Goal: Information Seeking & Learning: Learn about a topic

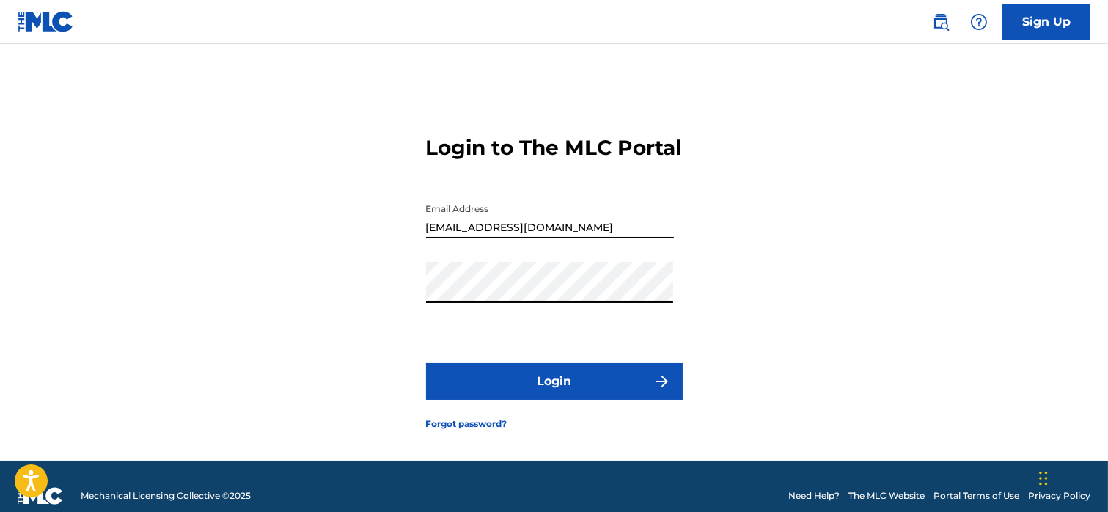
click at [510, 387] on button "Login" at bounding box center [554, 381] width 257 height 37
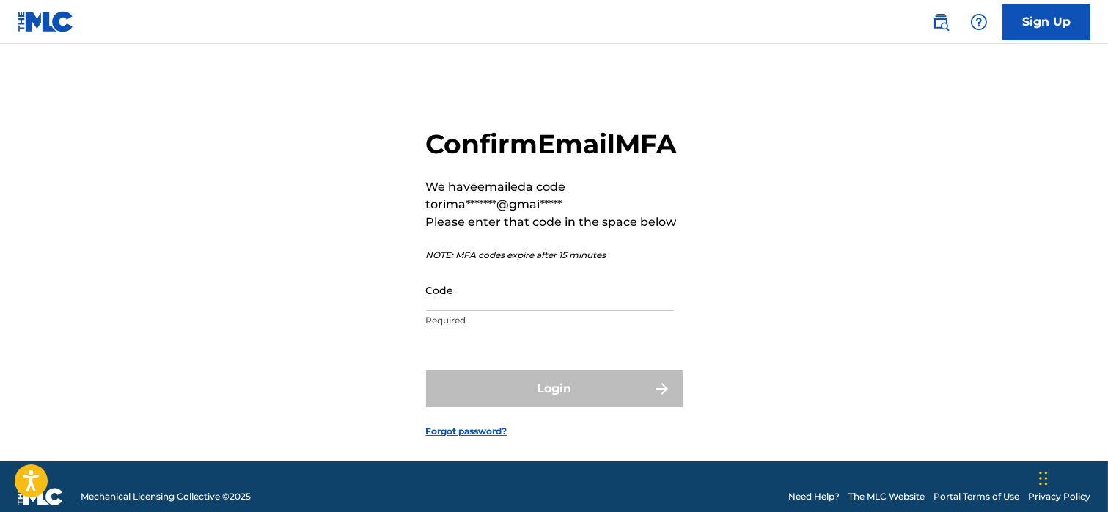
click at [484, 311] on input "Code" at bounding box center [550, 290] width 248 height 42
paste input "456433"
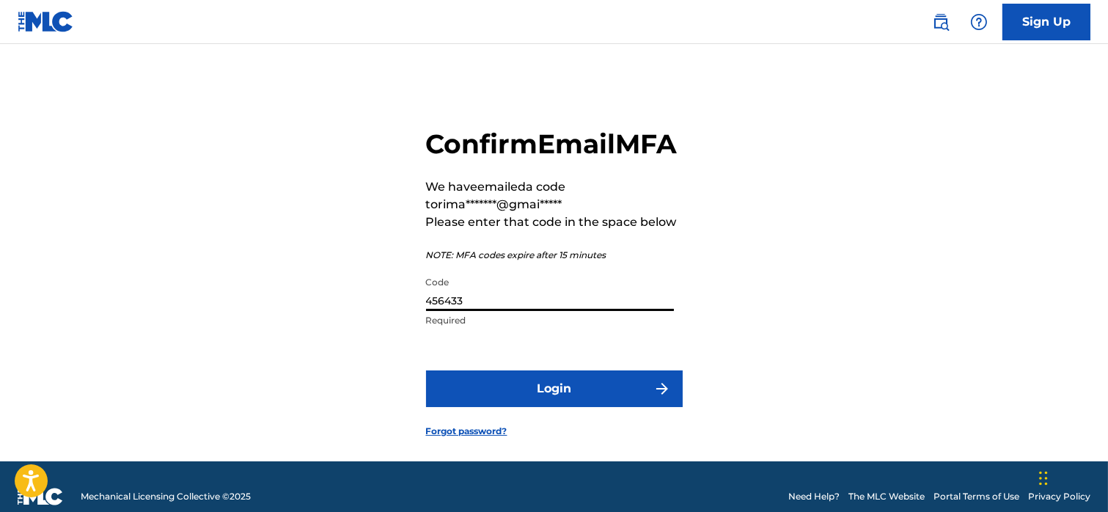
type input "456433"
click at [526, 407] on button "Login" at bounding box center [554, 388] width 257 height 37
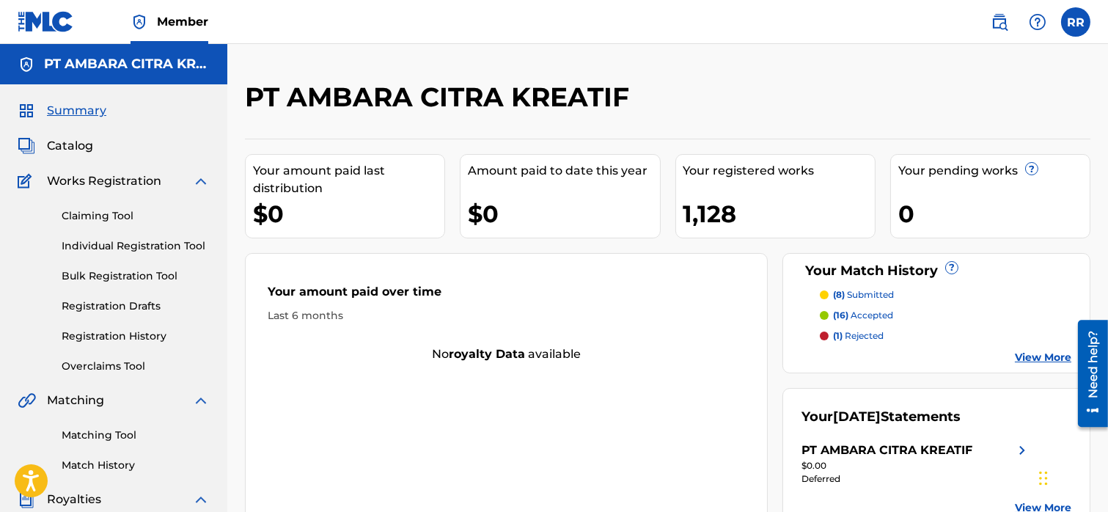
click at [1000, 21] on img at bounding box center [999, 22] width 18 height 18
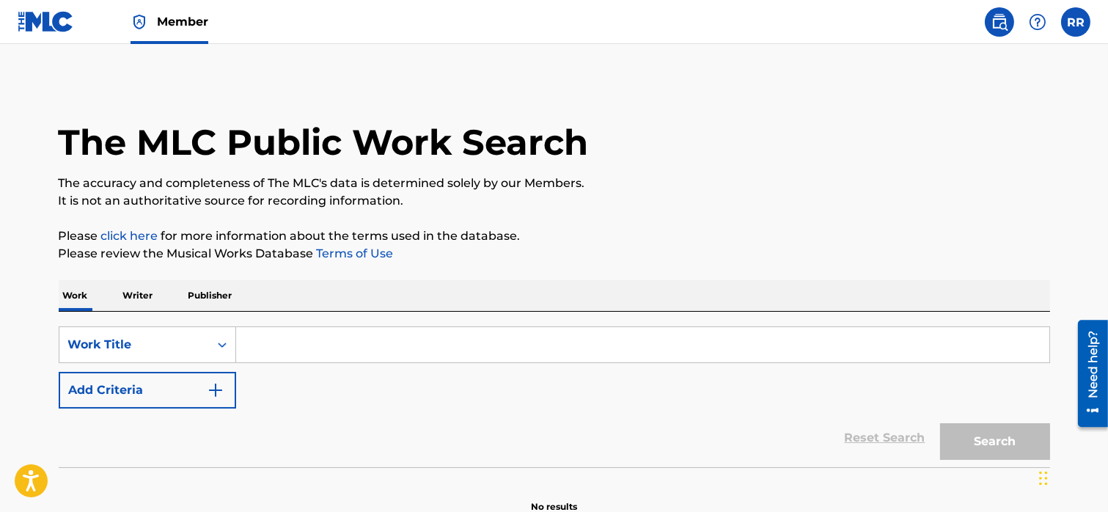
click at [307, 331] on input "Search Form" at bounding box center [642, 344] width 813 height 35
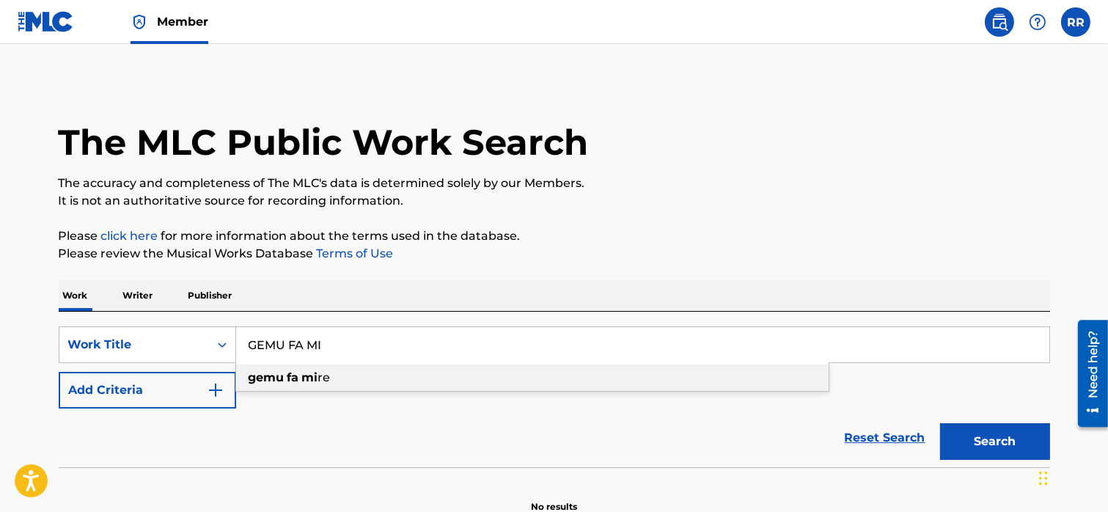
click at [300, 374] on span "Search Form" at bounding box center [300, 377] width 3 height 14
type input "gemu fa mi re"
click at [982, 441] on button "Search" at bounding box center [995, 441] width 110 height 37
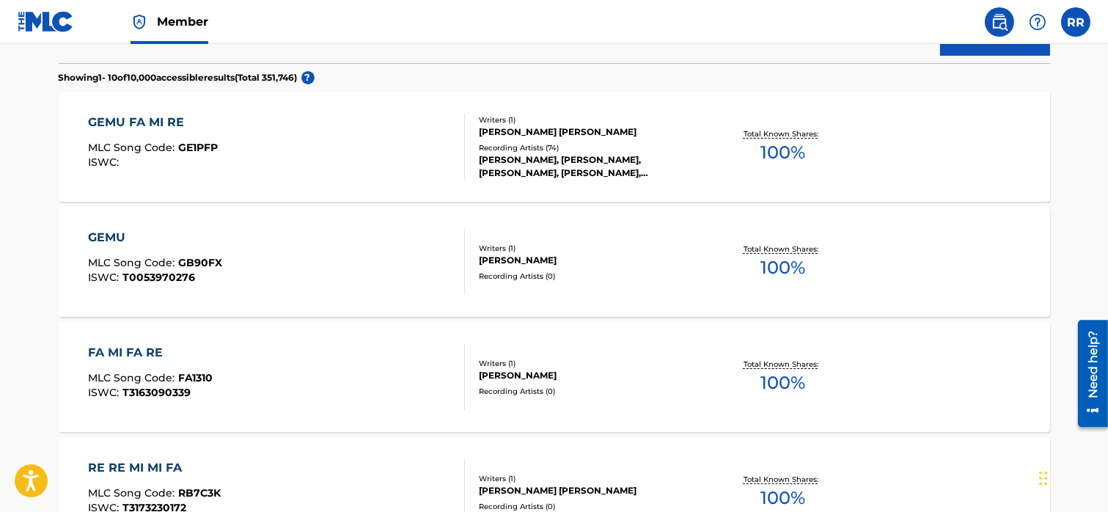
scroll to position [369, 0]
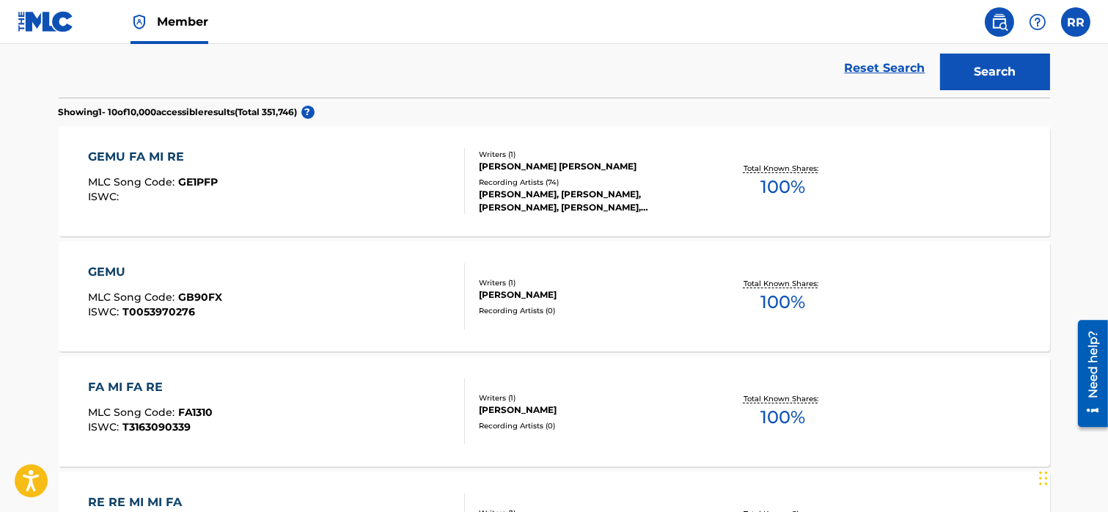
click at [633, 167] on div "[PERSON_NAME] [PERSON_NAME]" at bounding box center [589, 166] width 221 height 13
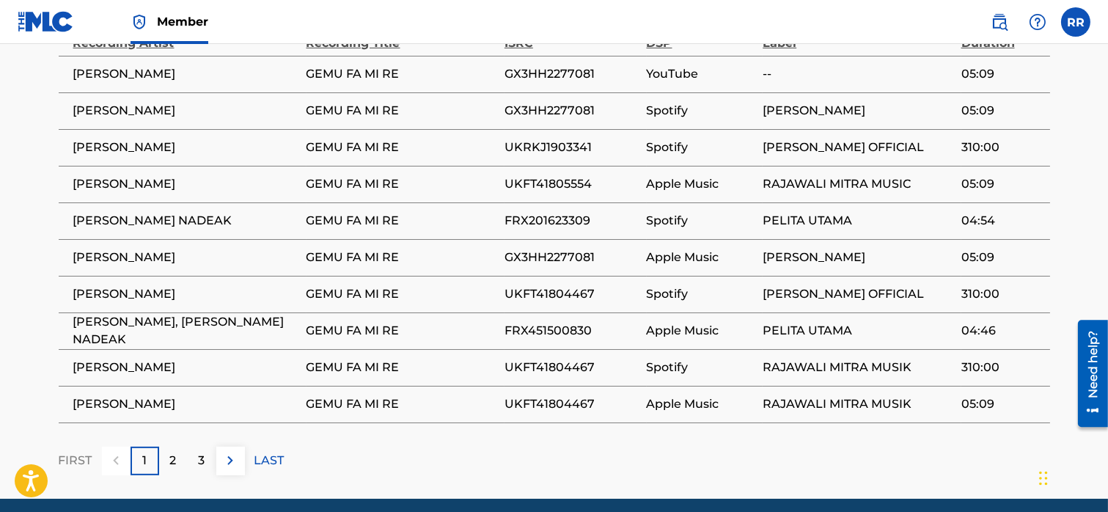
scroll to position [978, 0]
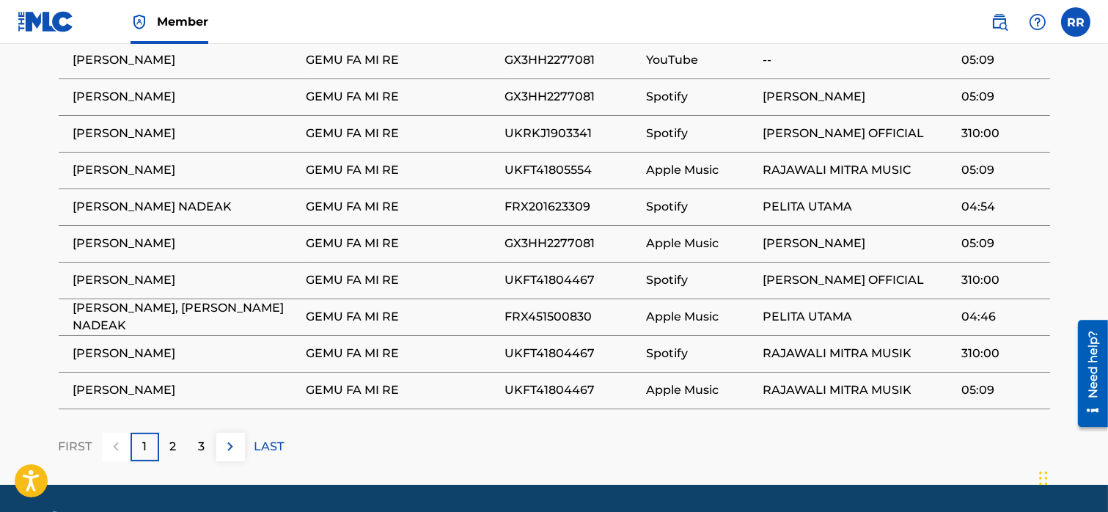
click at [165, 452] on div "2" at bounding box center [173, 447] width 29 height 29
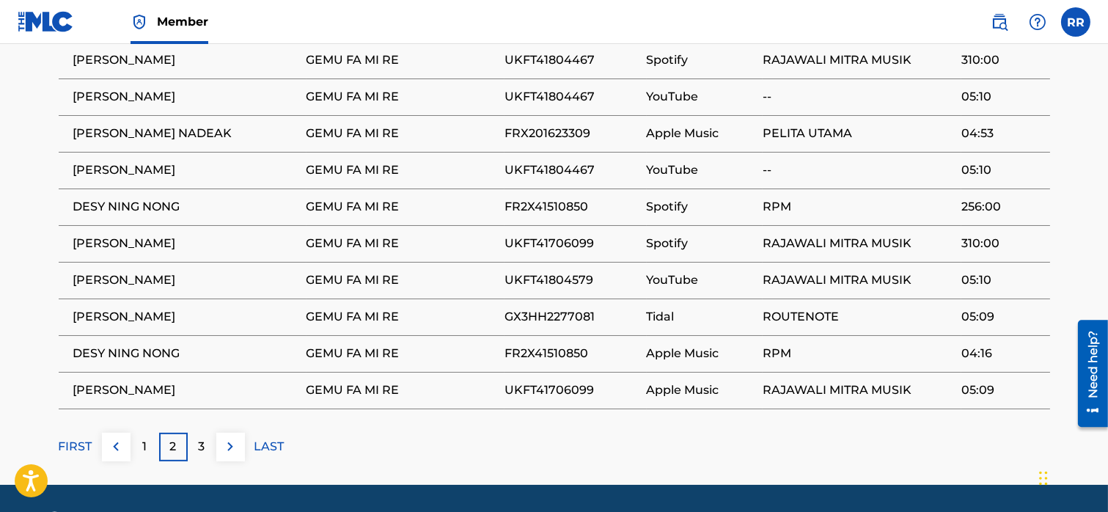
click at [510, 322] on span "GX3HH2277081" at bounding box center [571, 317] width 135 height 18
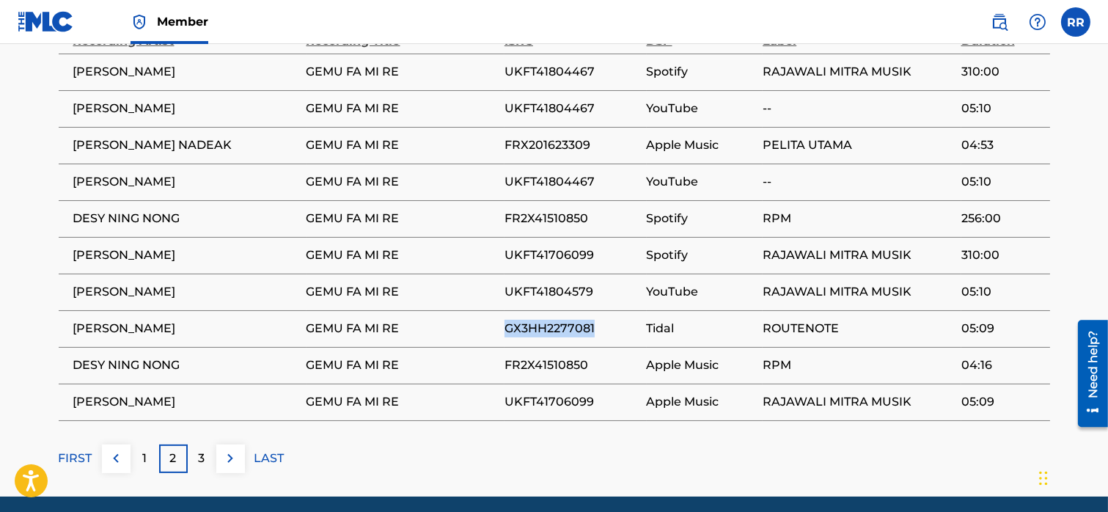
scroll to position [963, 0]
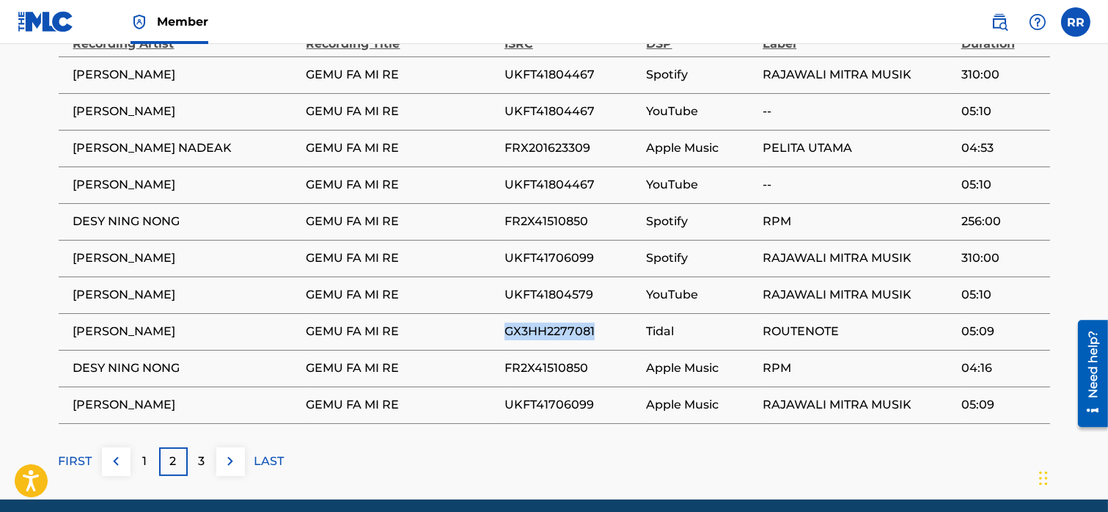
click at [194, 462] on div "3" at bounding box center [202, 461] width 29 height 29
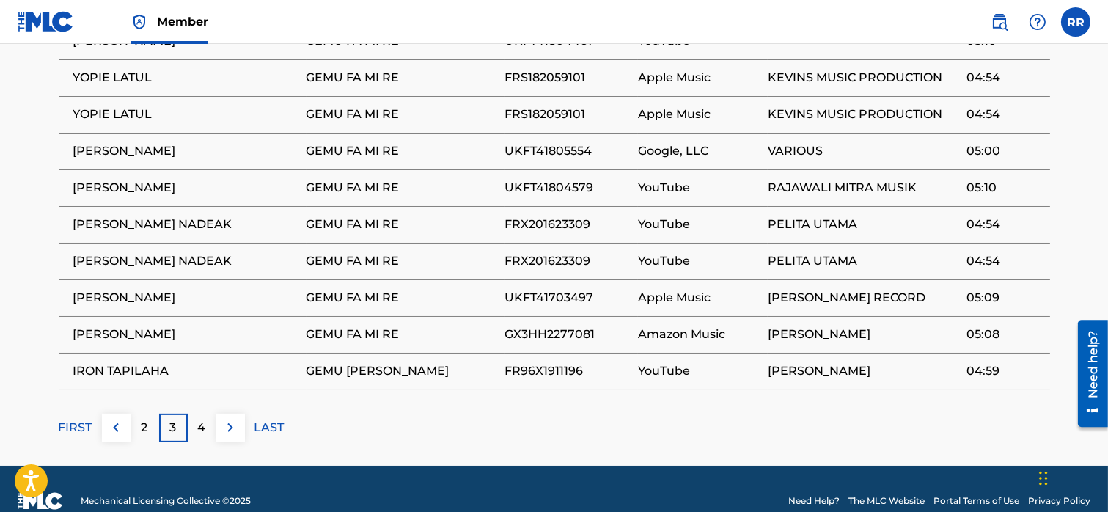
scroll to position [1021, 0]
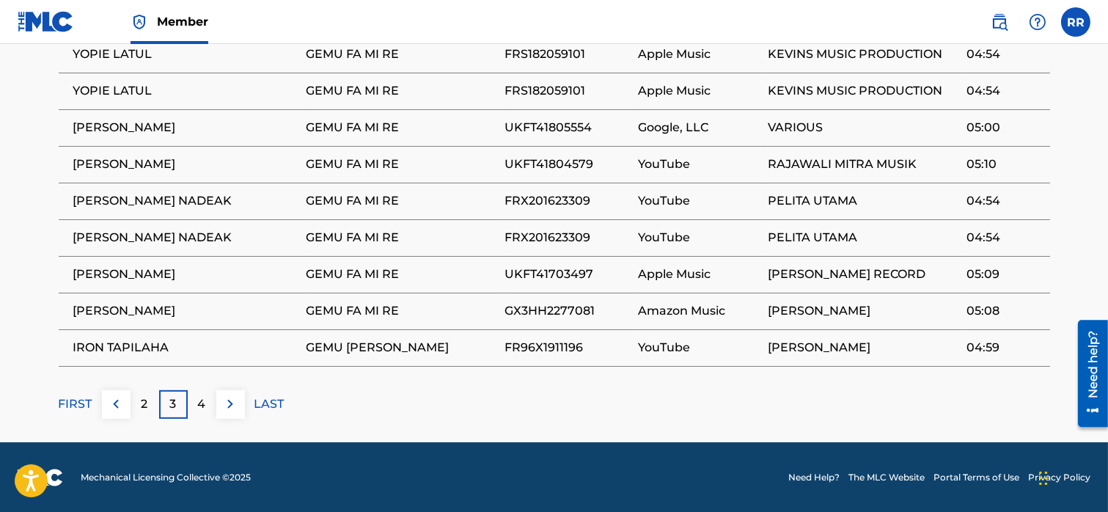
click at [198, 409] on p "4" at bounding box center [202, 404] width 8 height 18
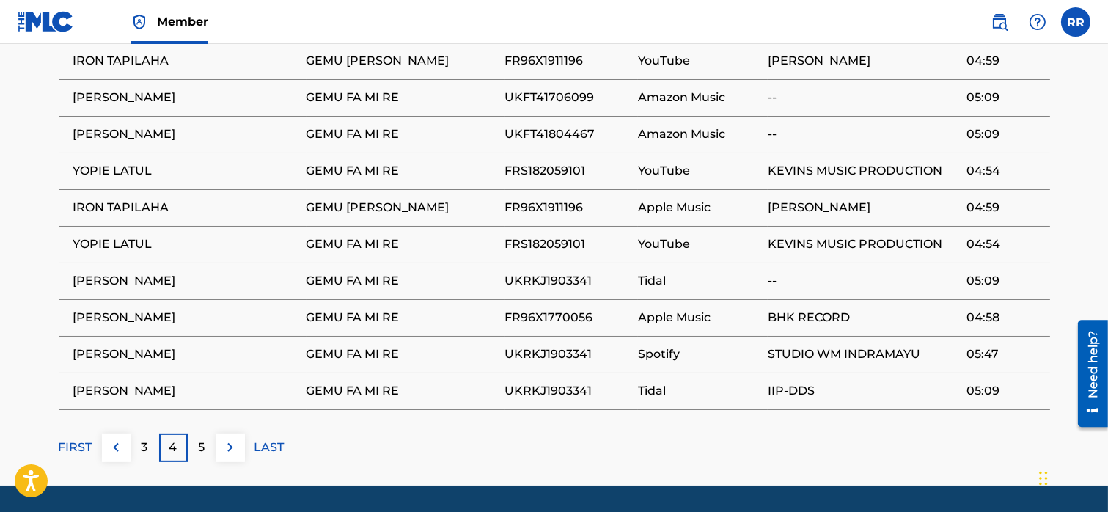
scroll to position [977, 0]
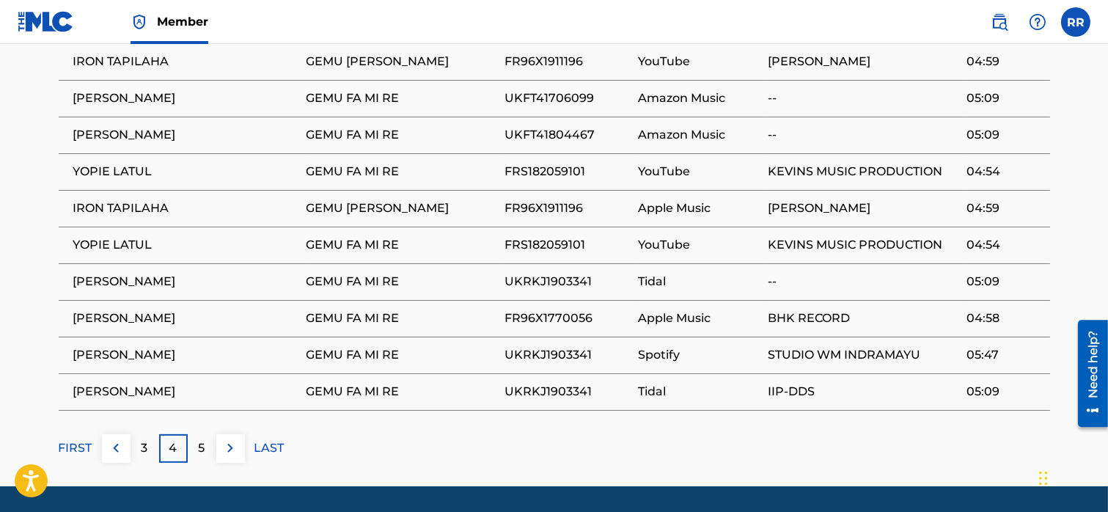
click at [196, 444] on div "5" at bounding box center [202, 448] width 29 height 29
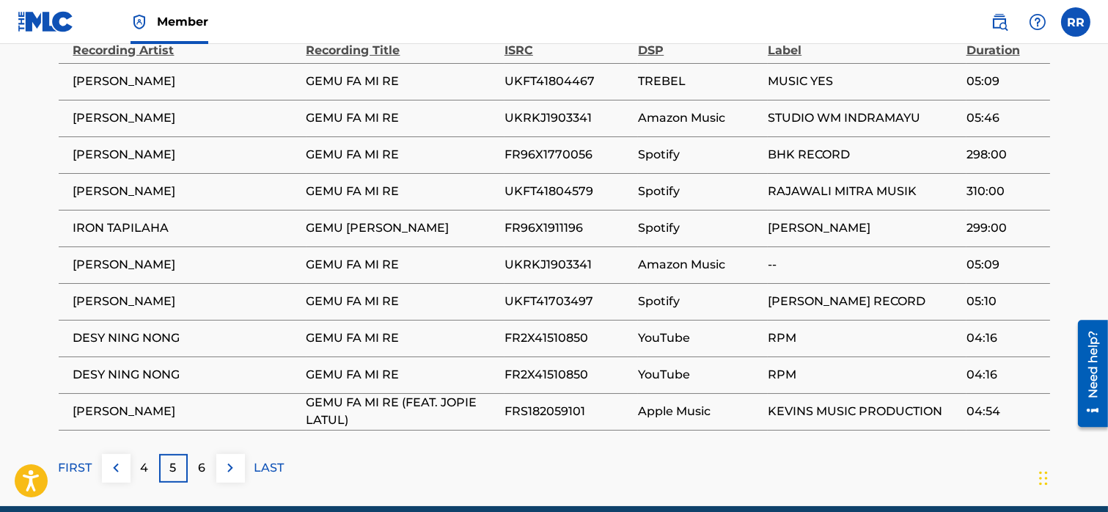
scroll to position [957, 0]
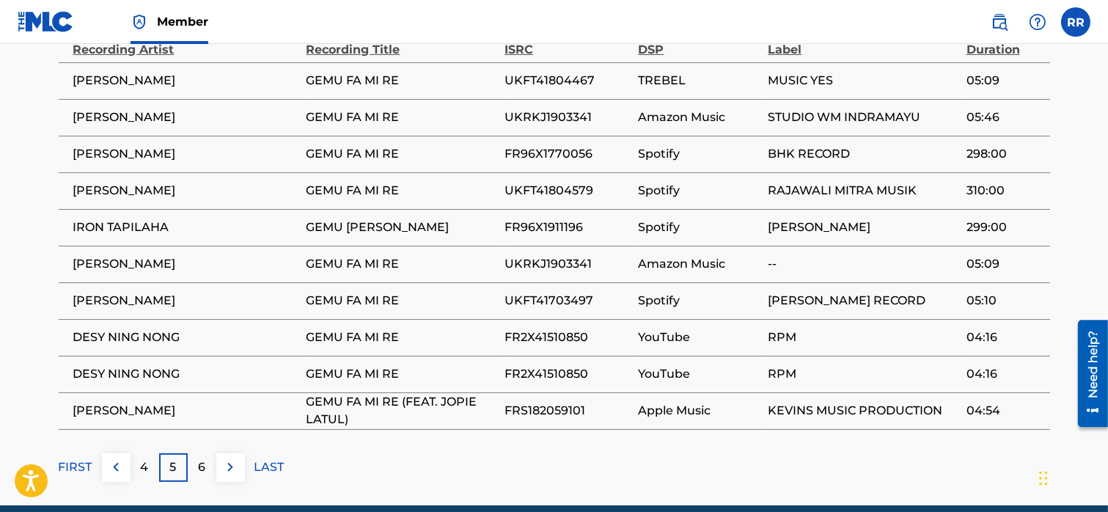
click at [212, 462] on div "6" at bounding box center [202, 467] width 29 height 29
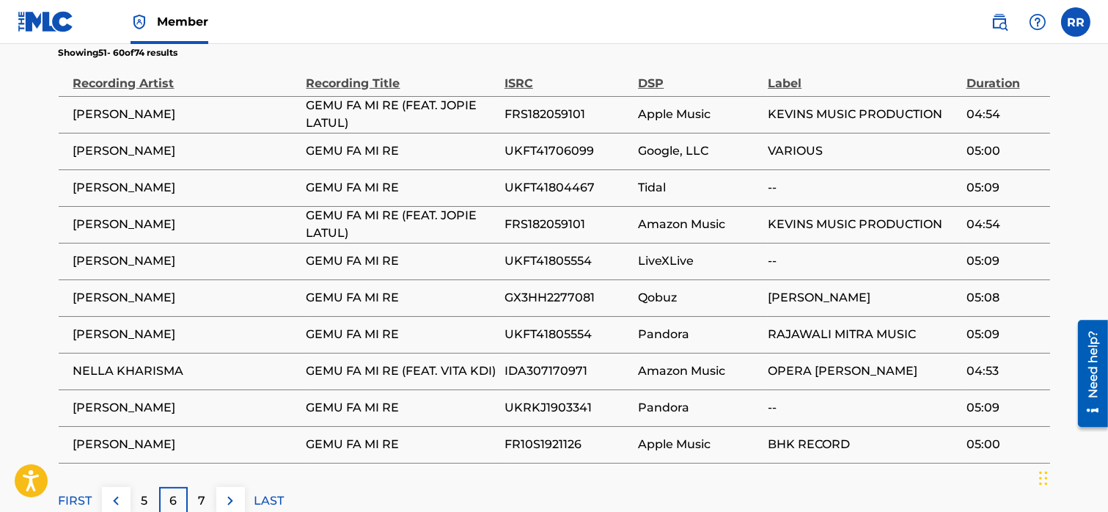
scroll to position [943, 0]
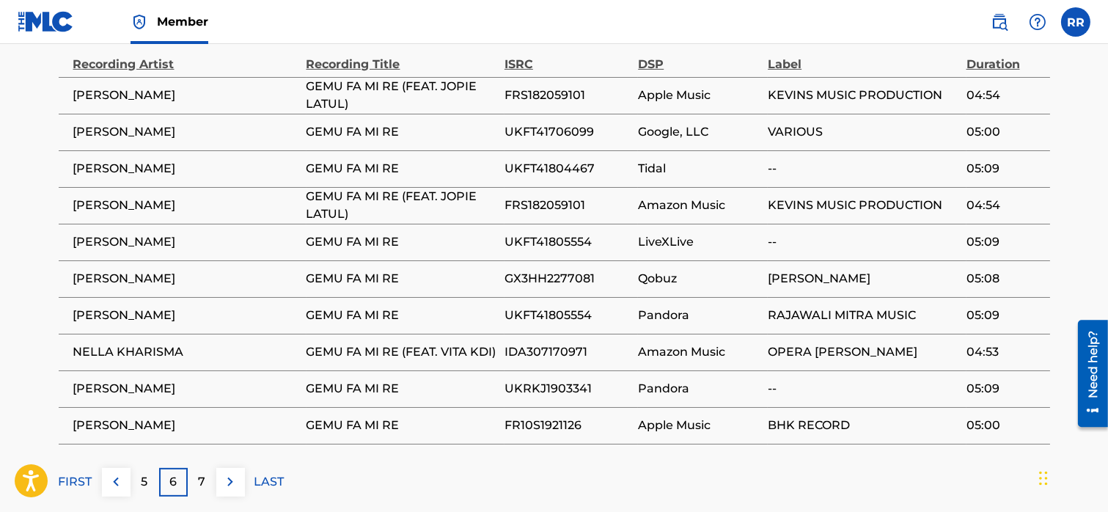
click at [205, 479] on div "7" at bounding box center [202, 482] width 29 height 29
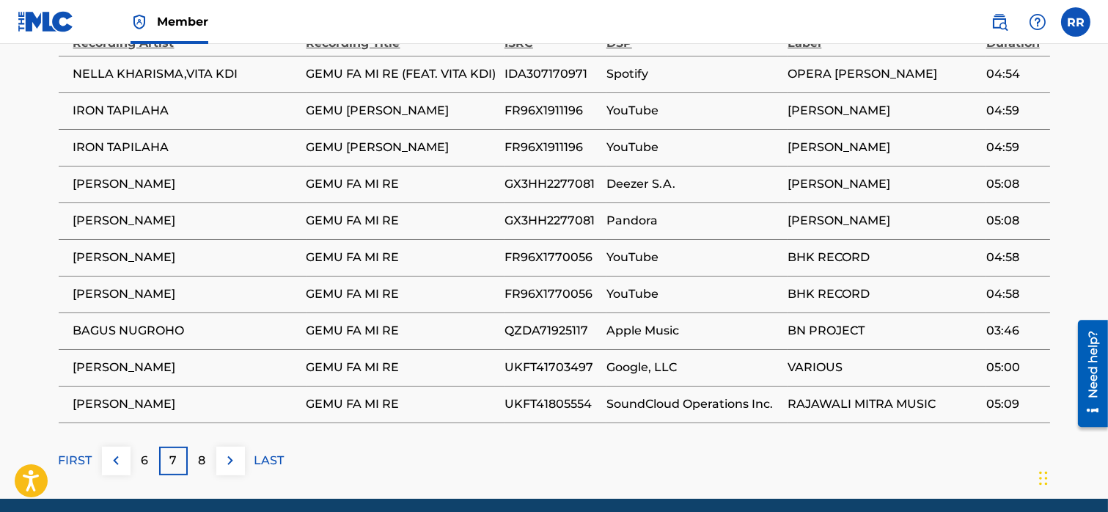
scroll to position [969, 0]
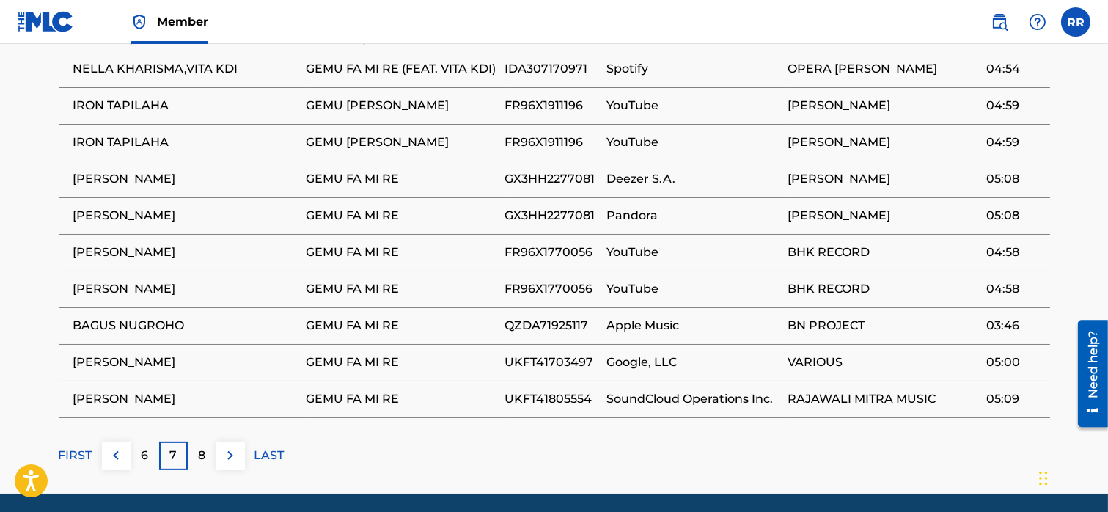
click at [204, 453] on p "8" at bounding box center [201, 455] width 7 height 18
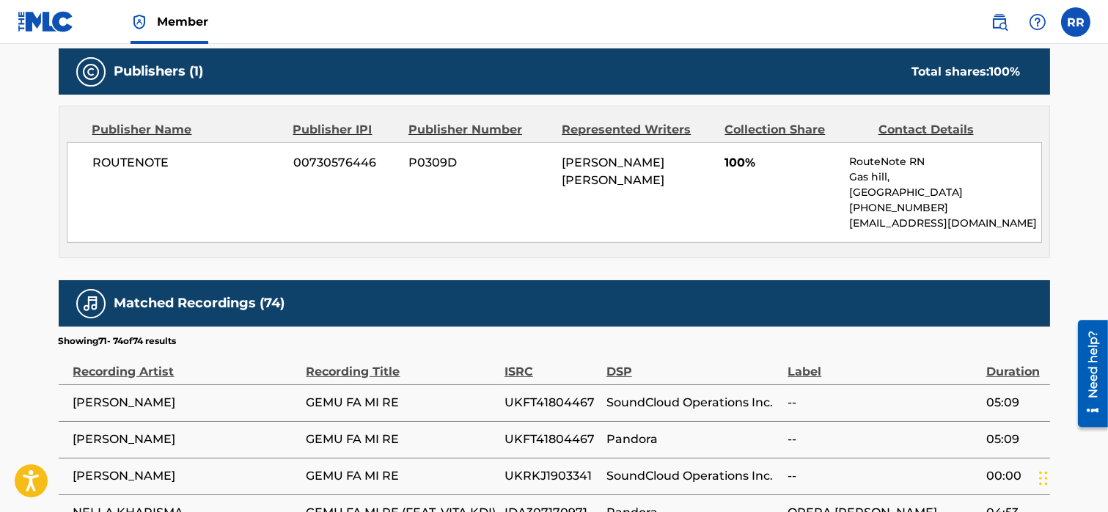
scroll to position [801, 0]
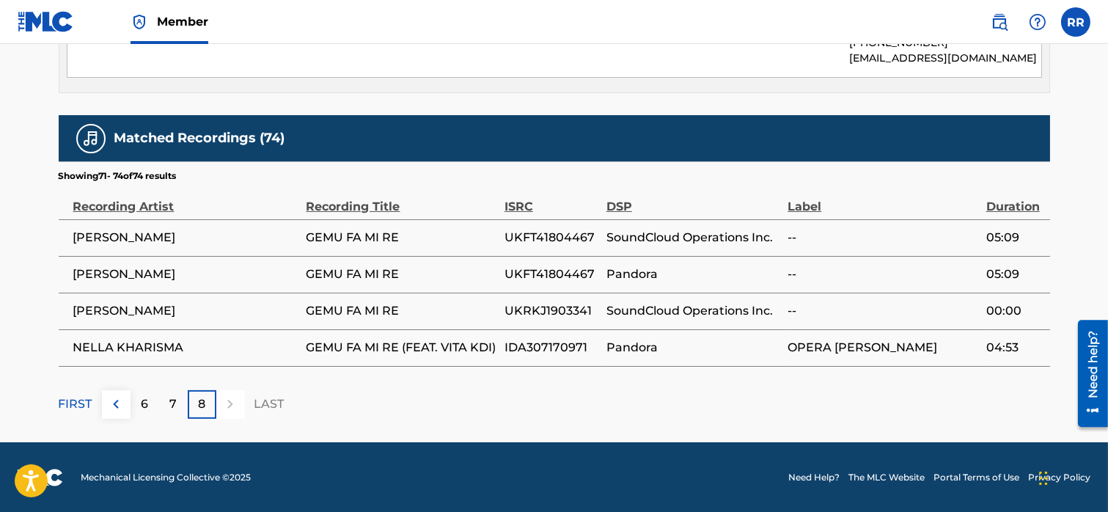
click at [823, 345] on span "OPERA [PERSON_NAME]" at bounding box center [882, 348] width 191 height 18
click at [529, 235] on span "UKFT41804467" at bounding box center [551, 238] width 95 height 18
click at [205, 400] on p "8" at bounding box center [201, 404] width 7 height 18
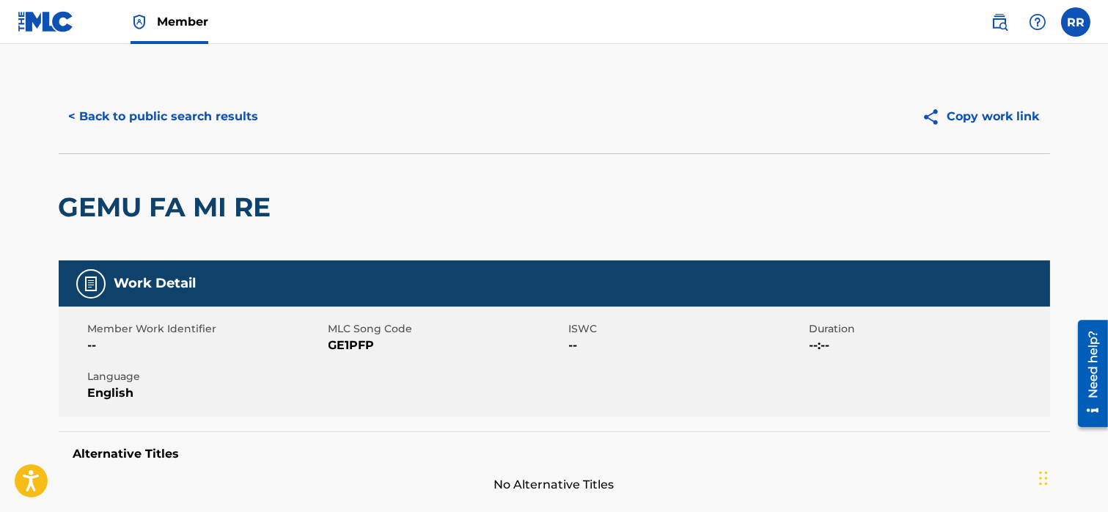
scroll to position [0, 0]
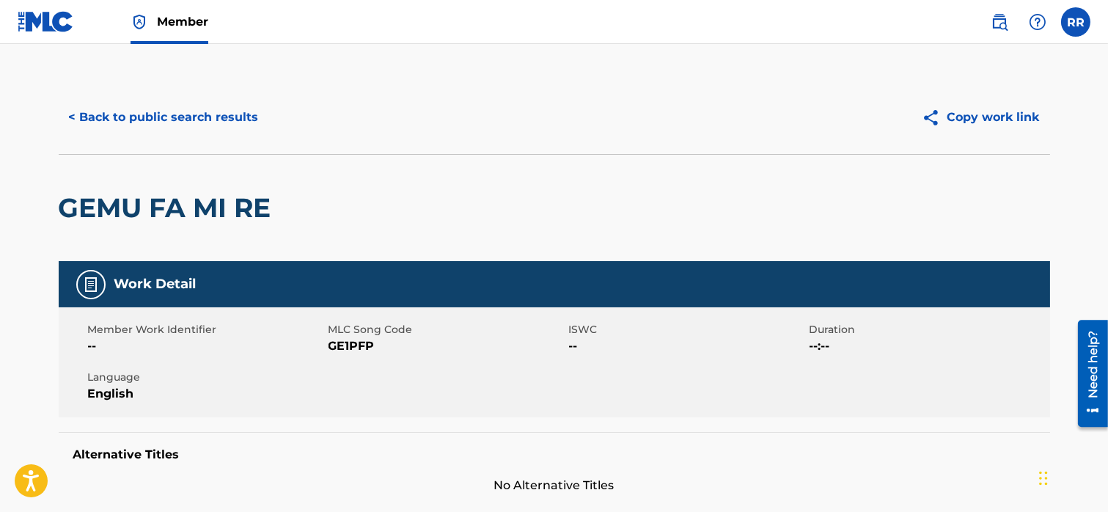
click at [58, 26] on img at bounding box center [46, 21] width 56 height 21
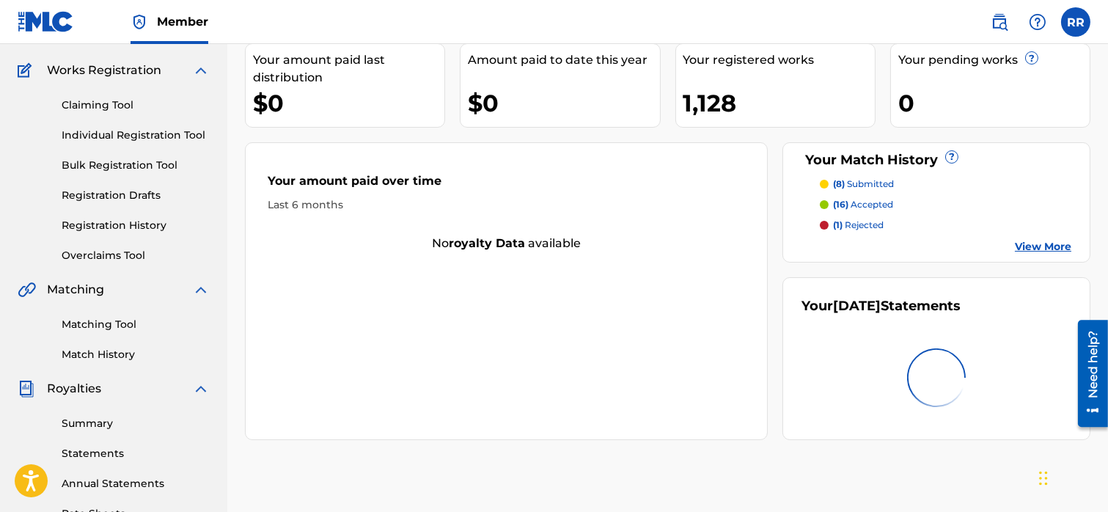
scroll to position [125, 0]
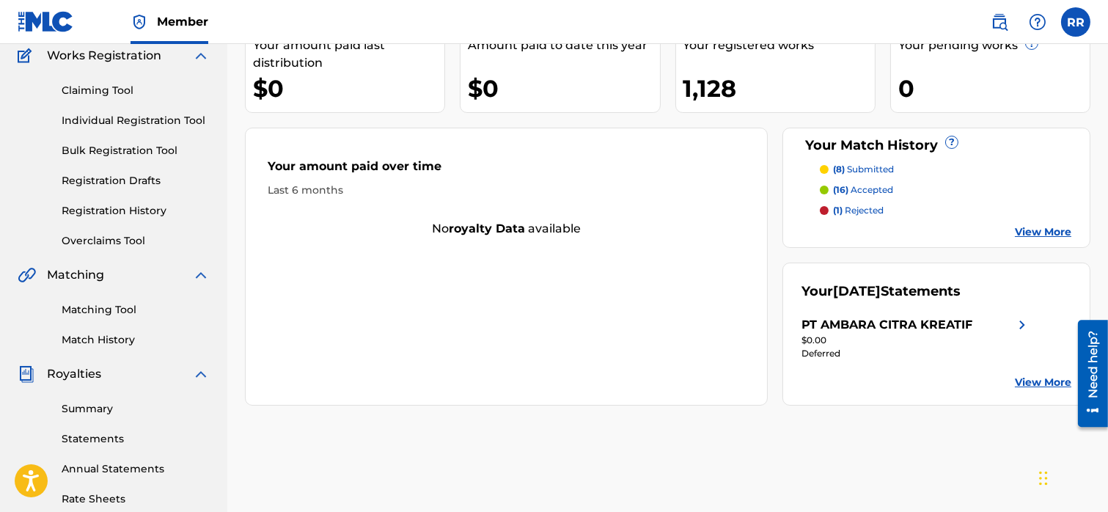
click at [103, 314] on link "Matching Tool" at bounding box center [136, 309] width 148 height 15
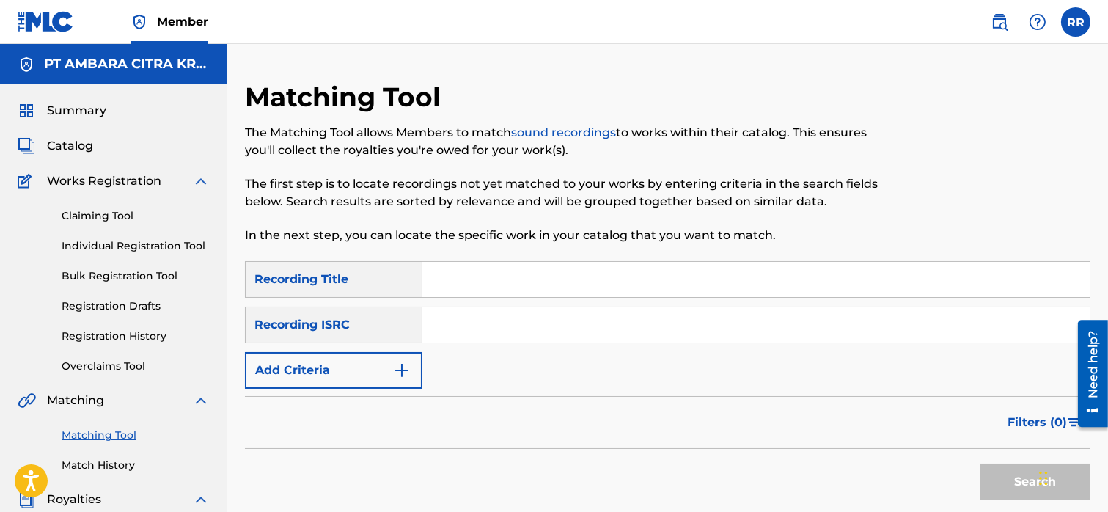
click at [473, 284] on input "Search Form" at bounding box center [755, 279] width 667 height 35
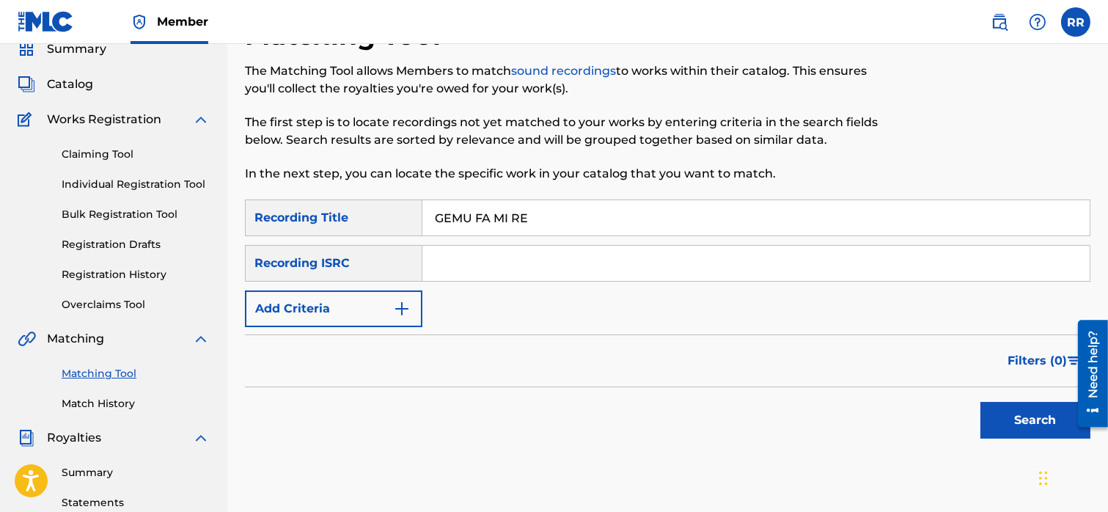
scroll to position [70, 0]
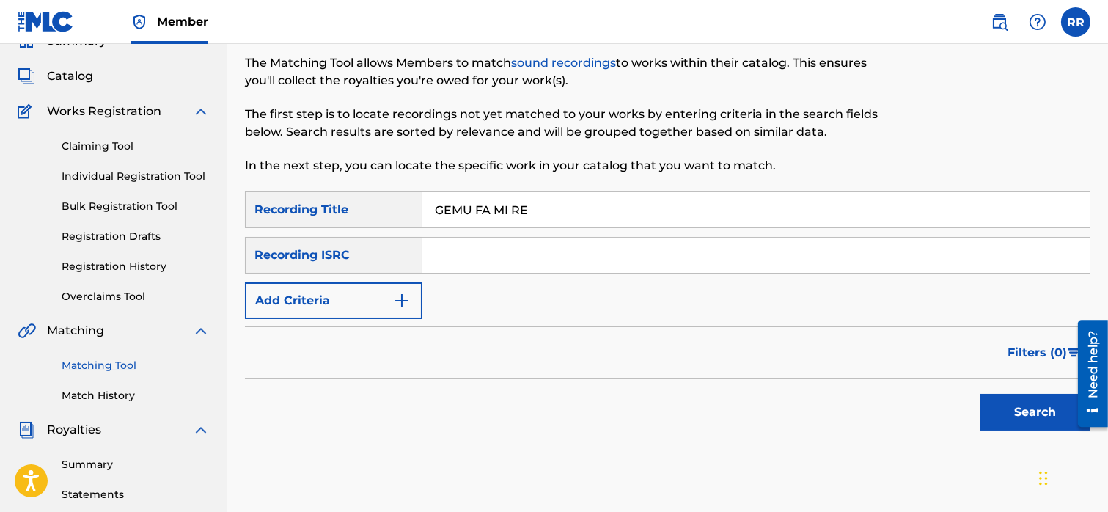
click at [1008, 421] on button "Search" at bounding box center [1035, 412] width 110 height 37
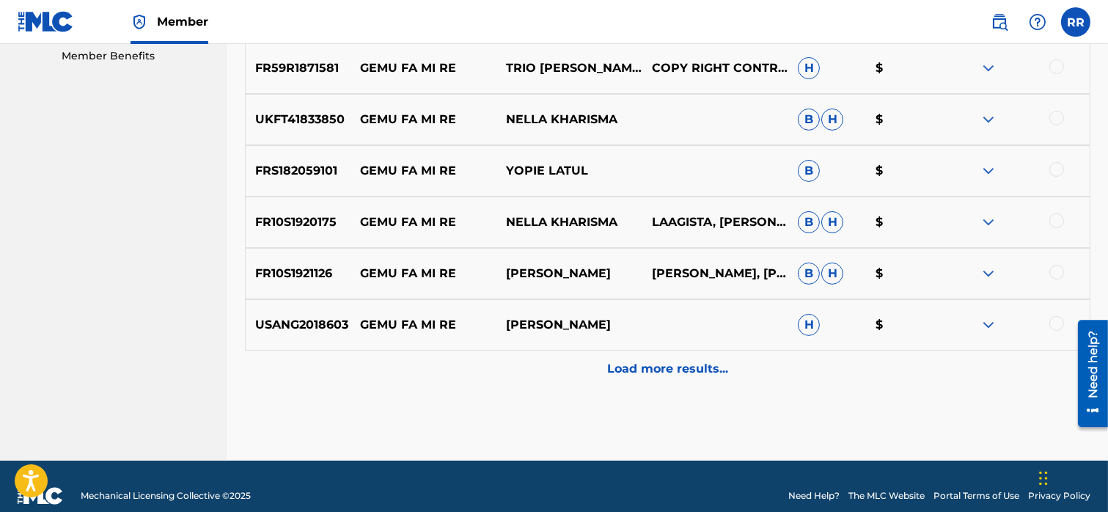
scroll to position [721, 0]
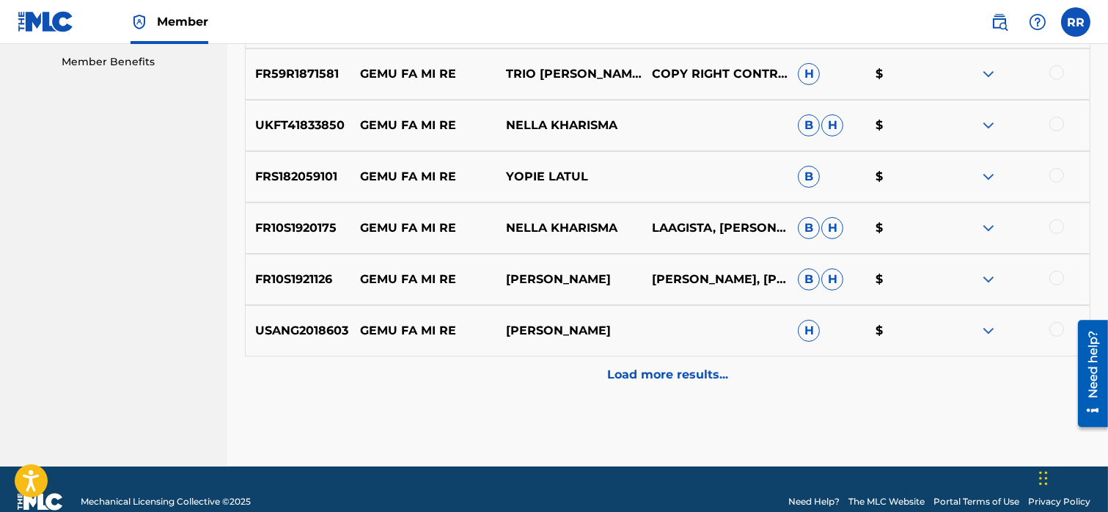
click at [626, 376] on p "Load more results..." at bounding box center [667, 375] width 121 height 18
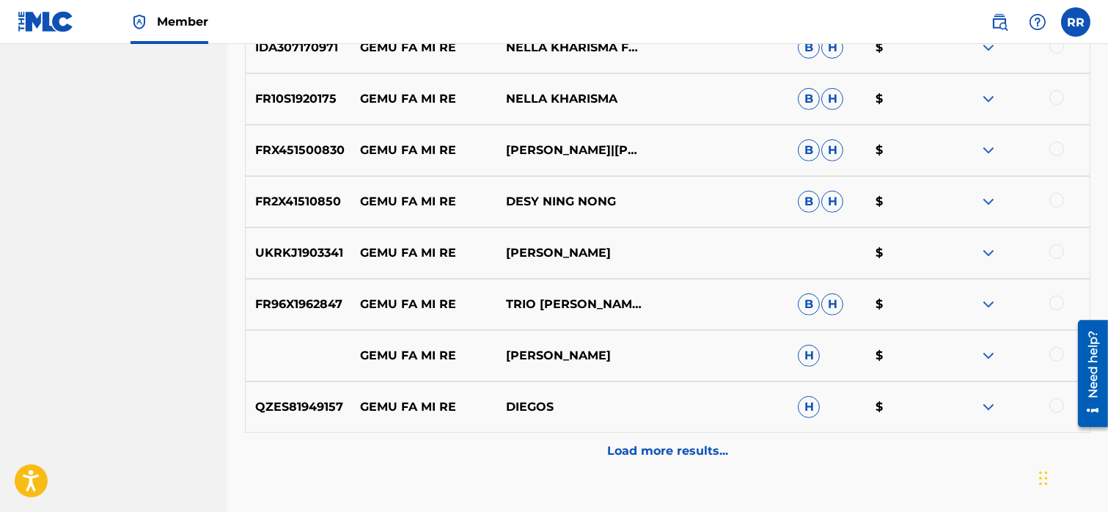
scroll to position [1206, 0]
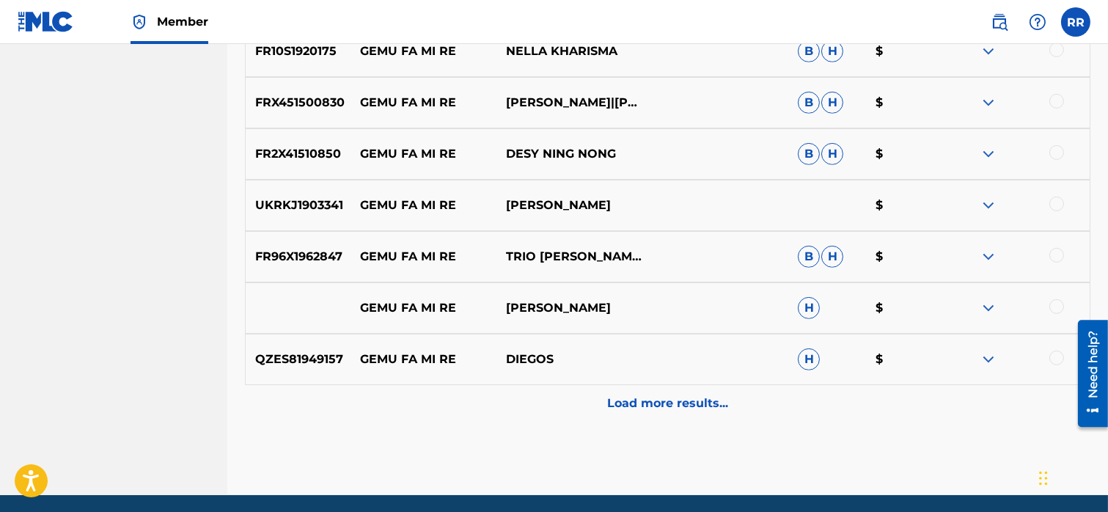
click at [596, 414] on div "Load more results..." at bounding box center [667, 403] width 845 height 37
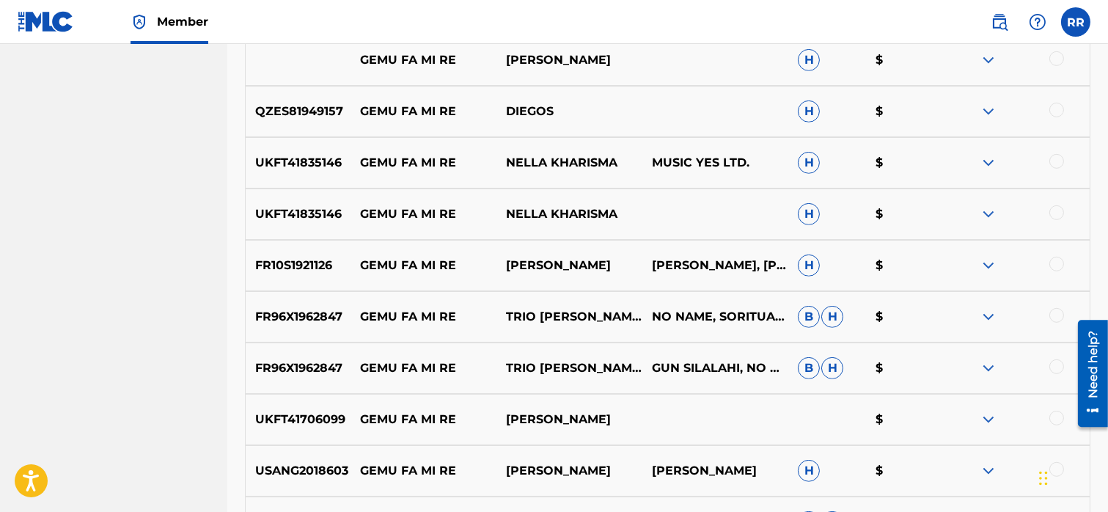
scroll to position [1452, 0]
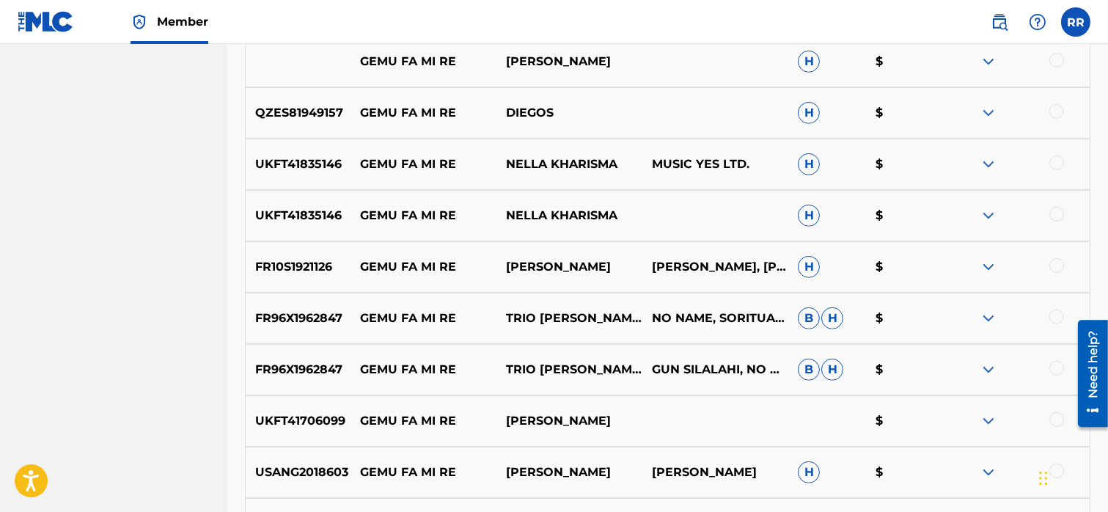
click at [988, 163] on img at bounding box center [988, 164] width 18 height 18
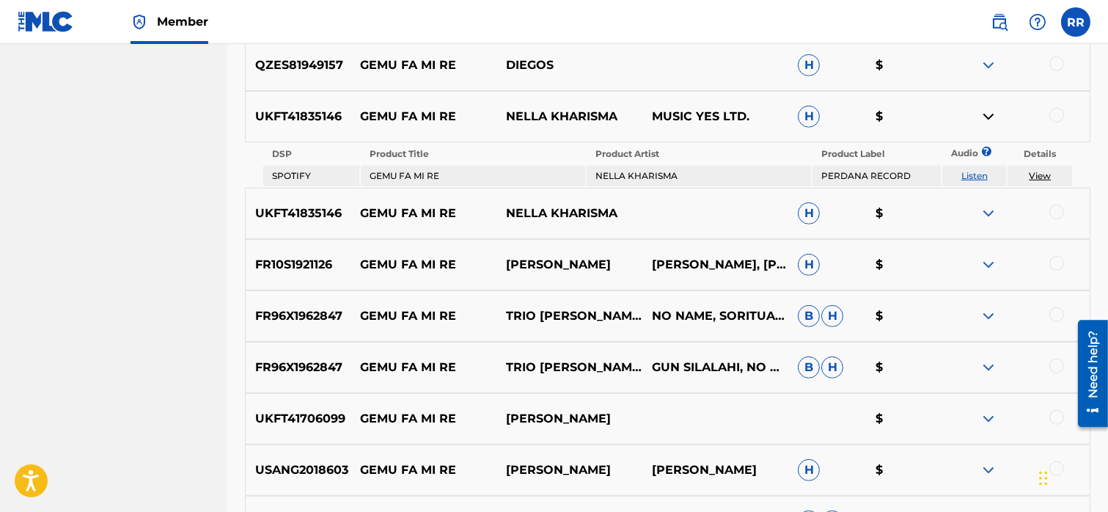
scroll to position [1507, 0]
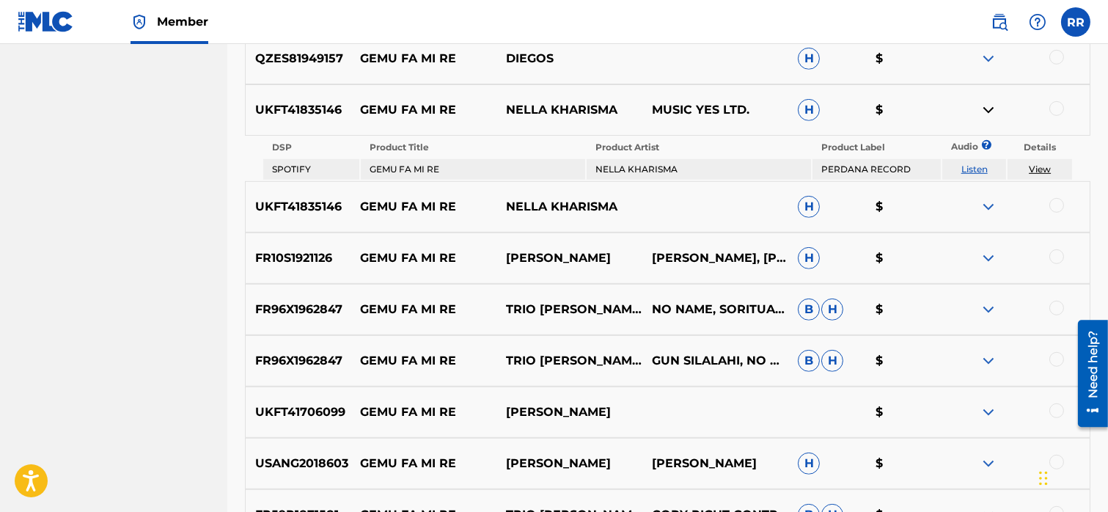
click at [1038, 165] on link "View" at bounding box center [1040, 168] width 22 height 11
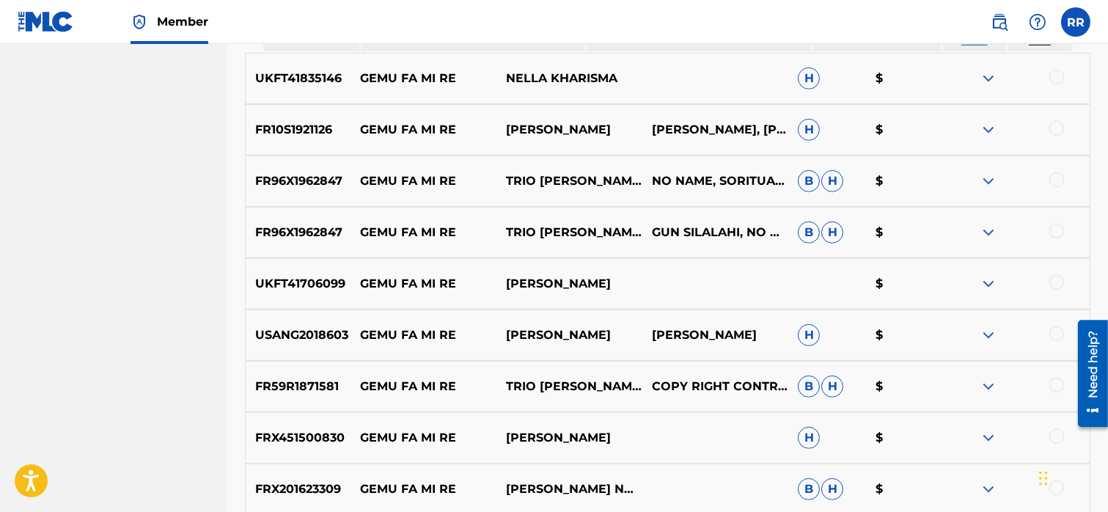
scroll to position [1637, 0]
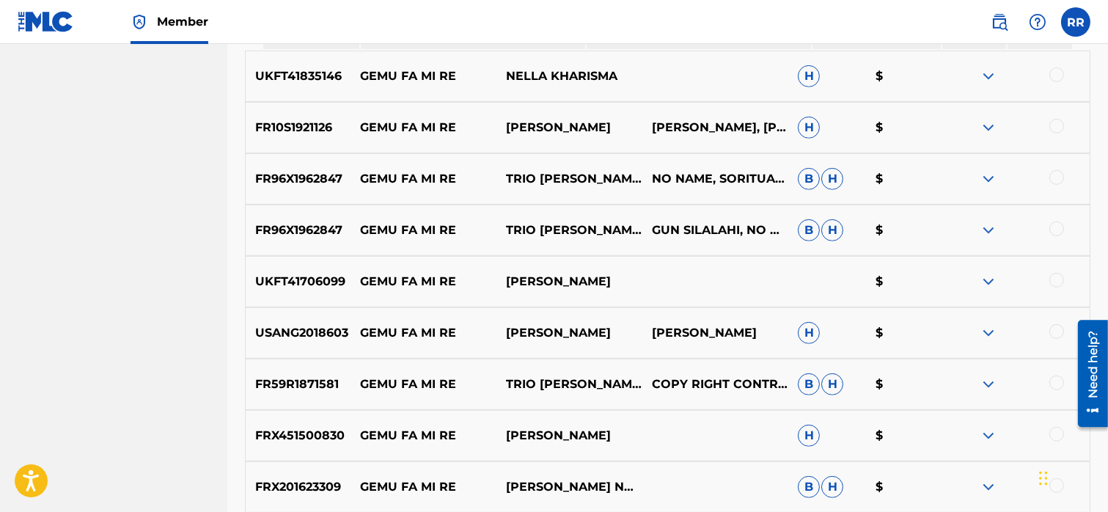
click at [984, 177] on img at bounding box center [988, 179] width 18 height 18
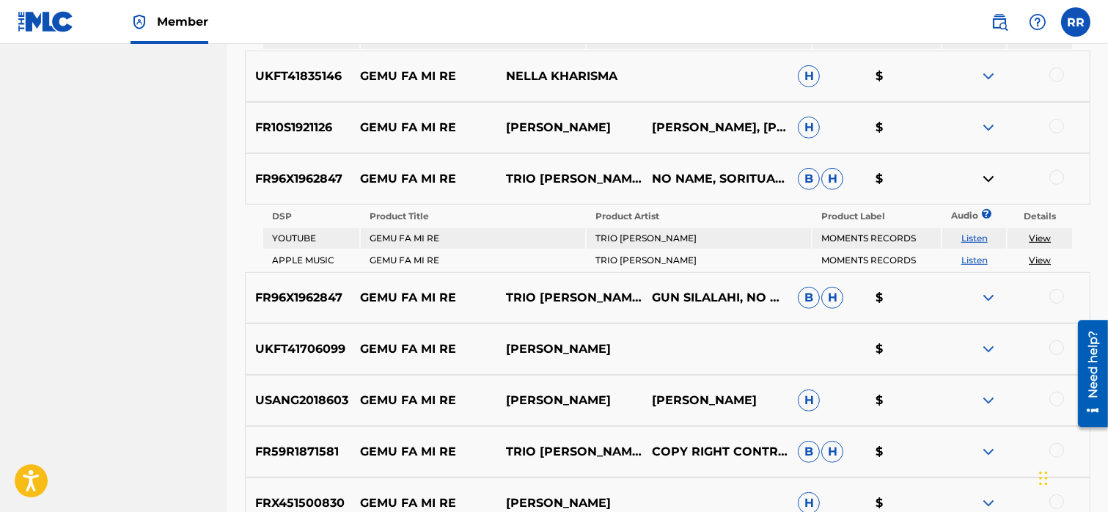
click at [984, 177] on img at bounding box center [988, 179] width 18 height 18
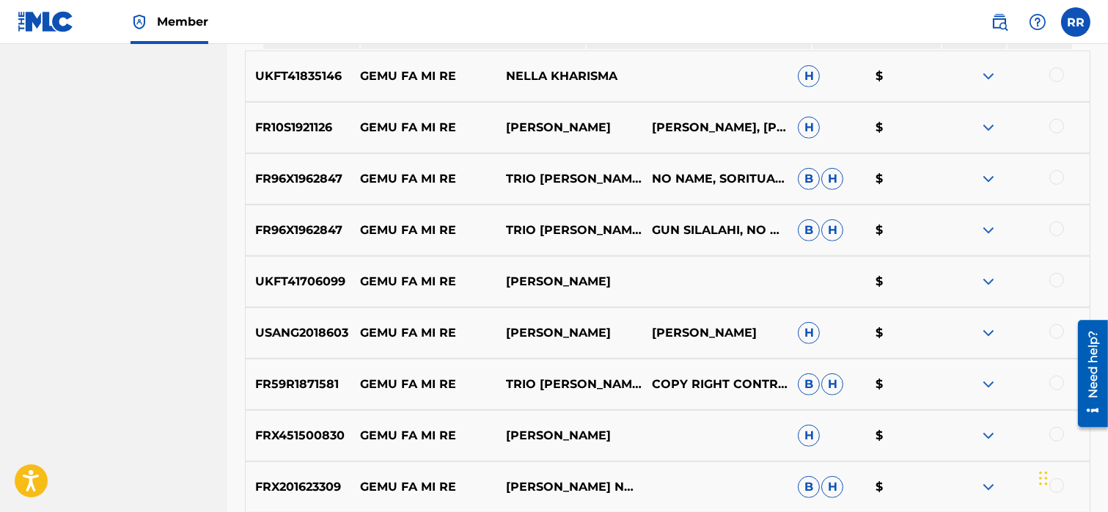
click at [985, 126] on img at bounding box center [988, 128] width 18 height 18
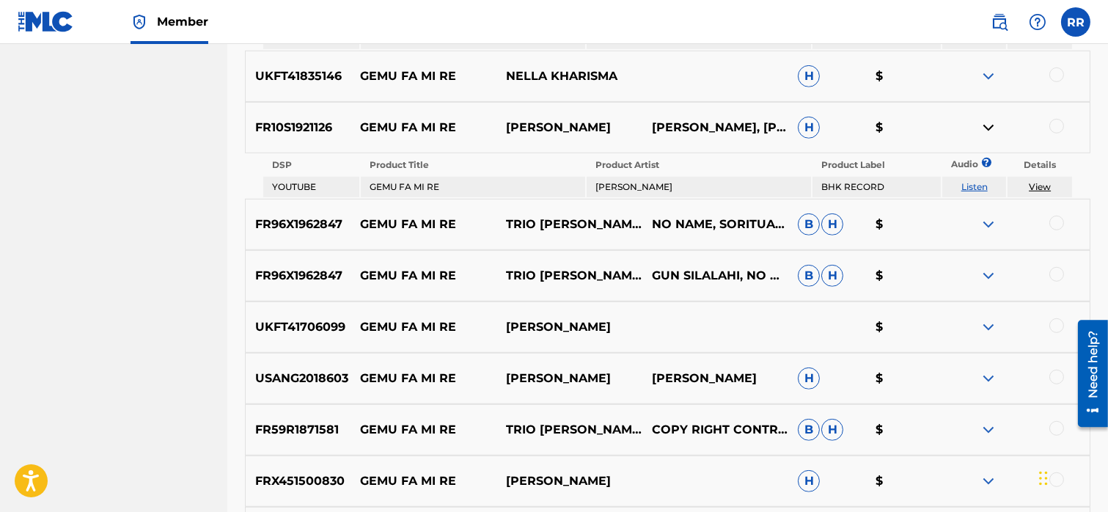
click at [985, 126] on img at bounding box center [988, 128] width 18 height 18
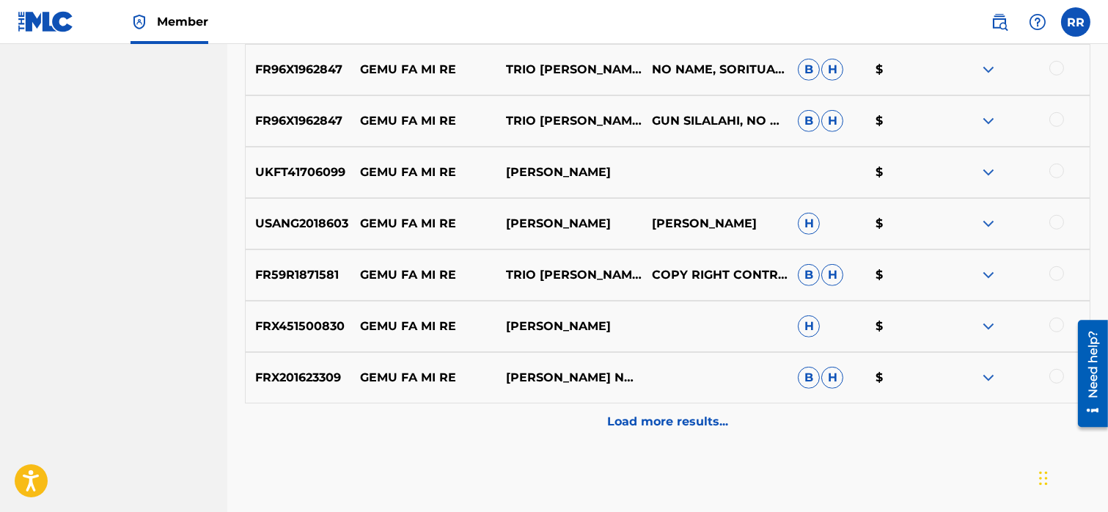
scroll to position [1776, 0]
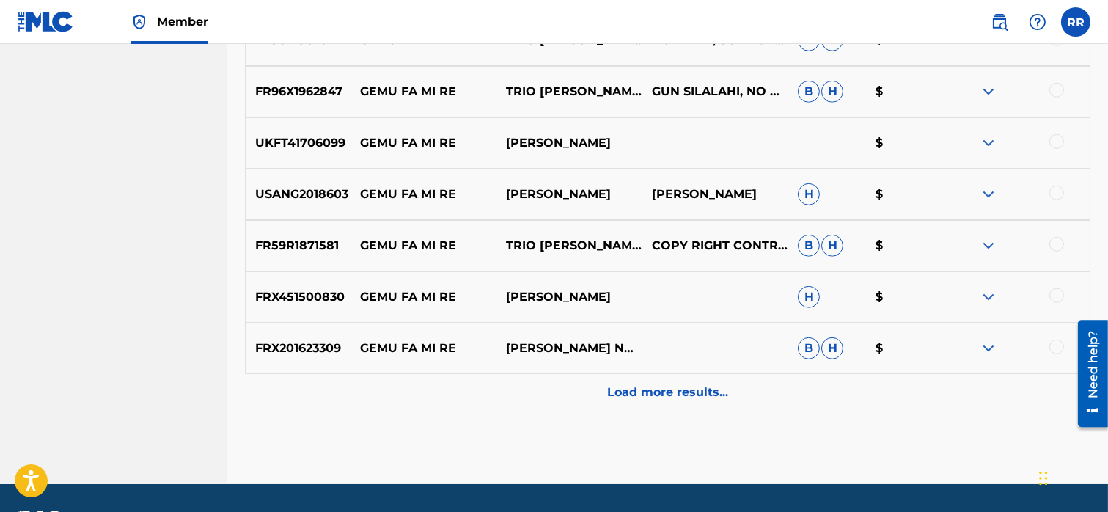
click at [985, 239] on img at bounding box center [988, 246] width 18 height 18
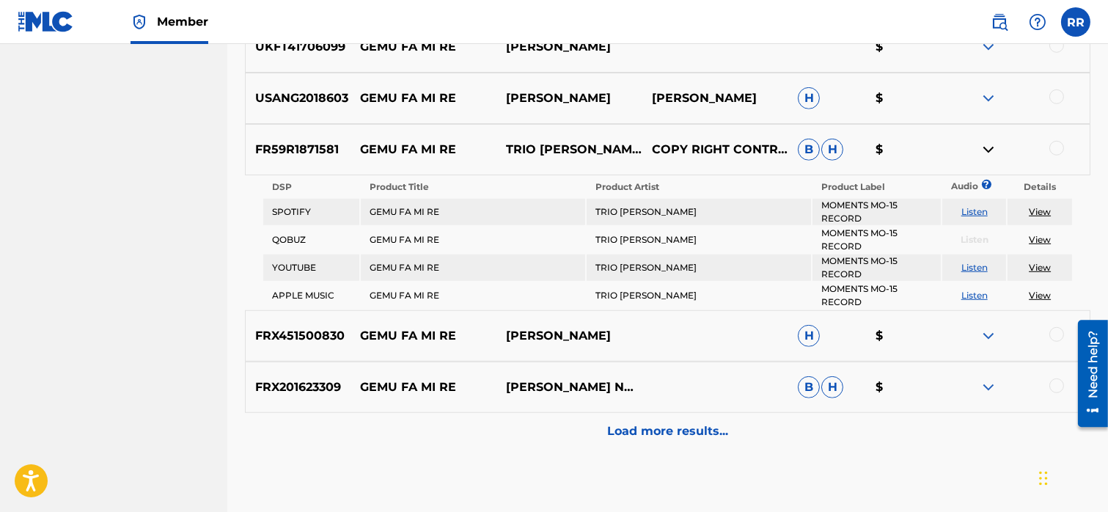
scroll to position [1877, 0]
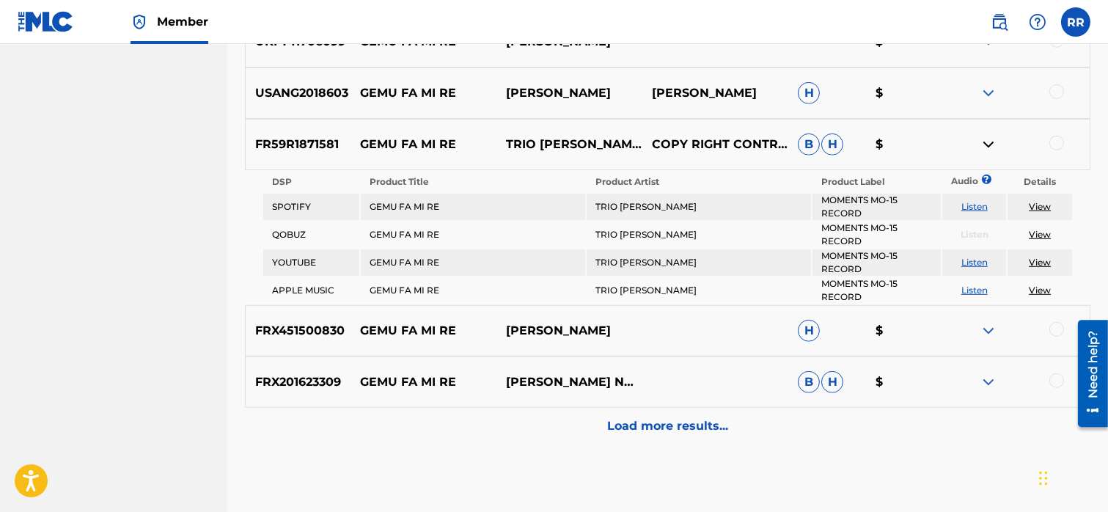
click at [991, 328] on img at bounding box center [988, 331] width 18 height 18
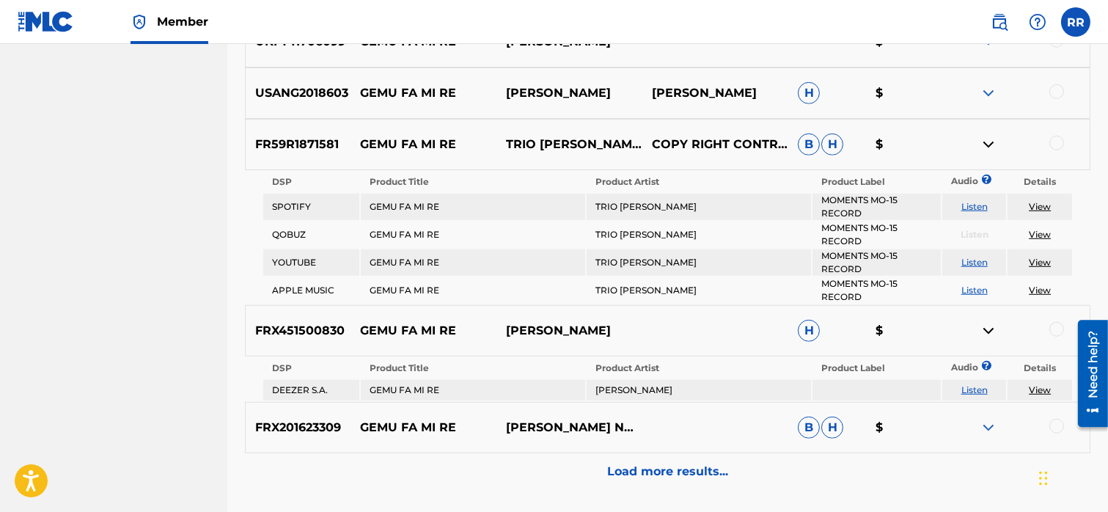
scroll to position [1948, 0]
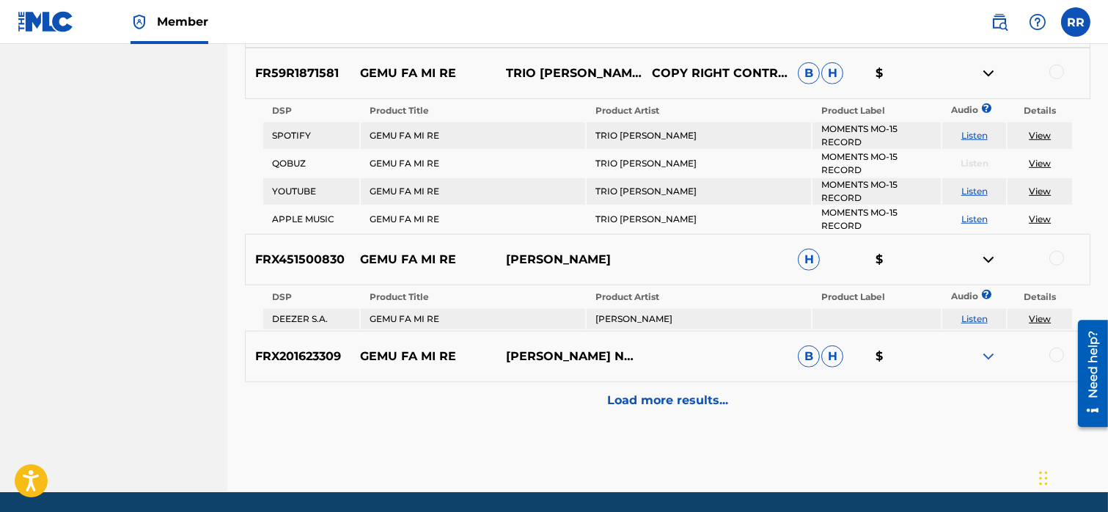
click at [982, 348] on img at bounding box center [988, 357] width 18 height 18
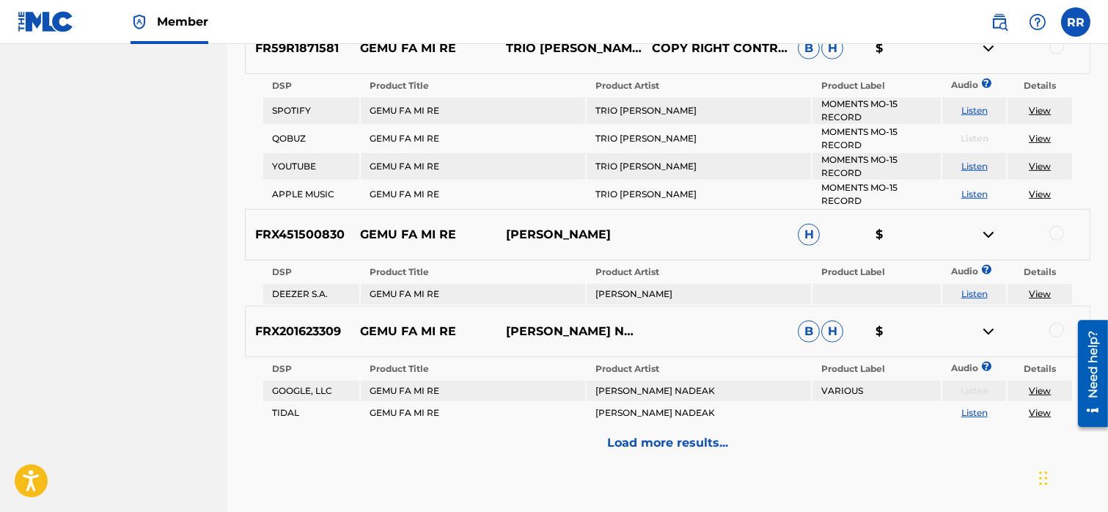
click at [648, 434] on p "Load more results..." at bounding box center [667, 443] width 121 height 18
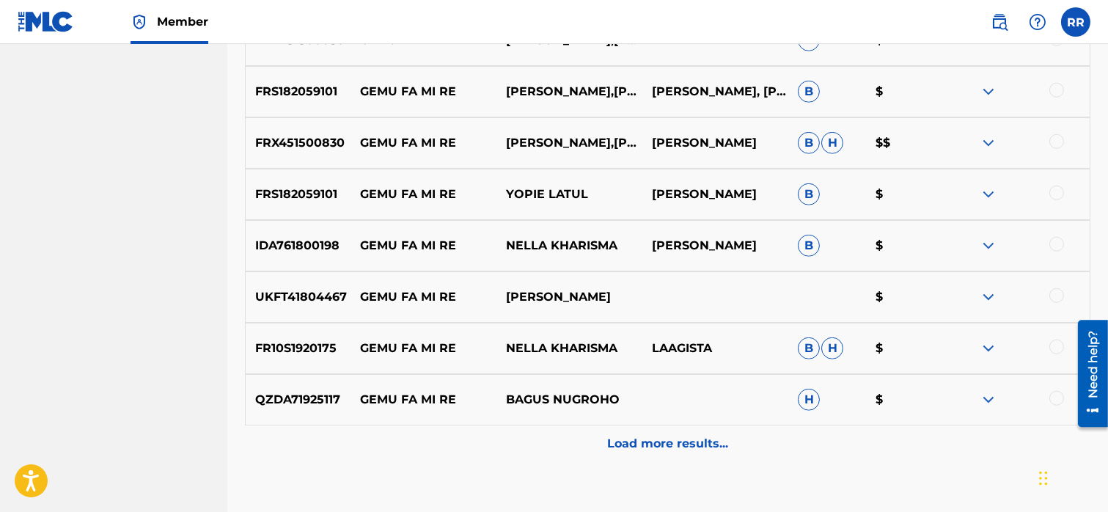
scroll to position [2285, 0]
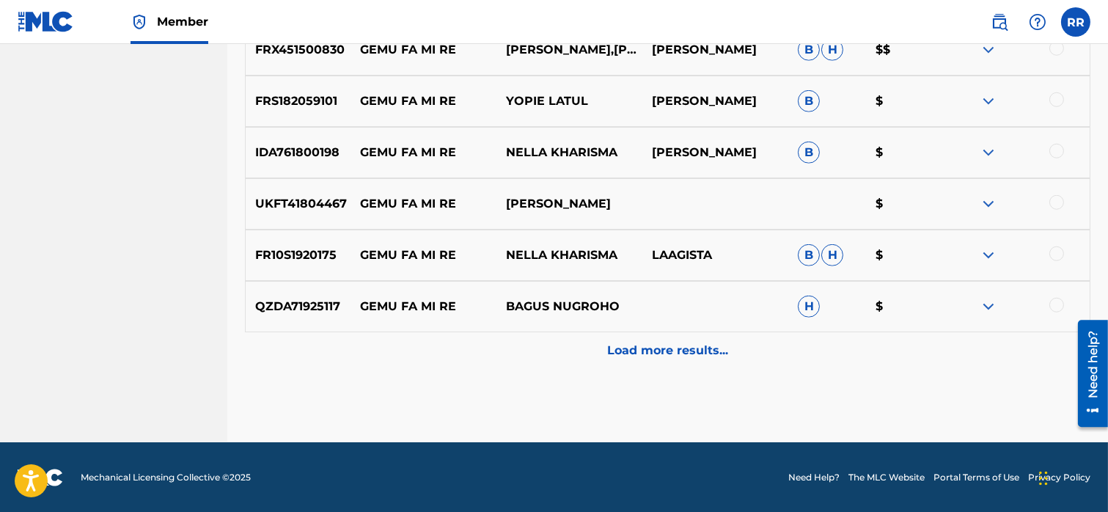
click at [642, 344] on p "Load more results..." at bounding box center [667, 351] width 121 height 18
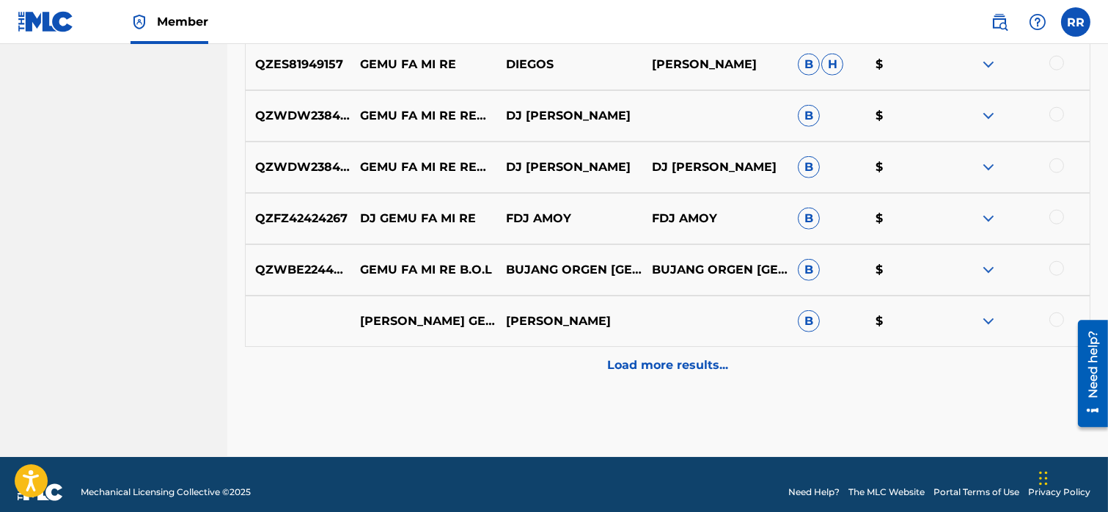
scroll to position [2798, 0]
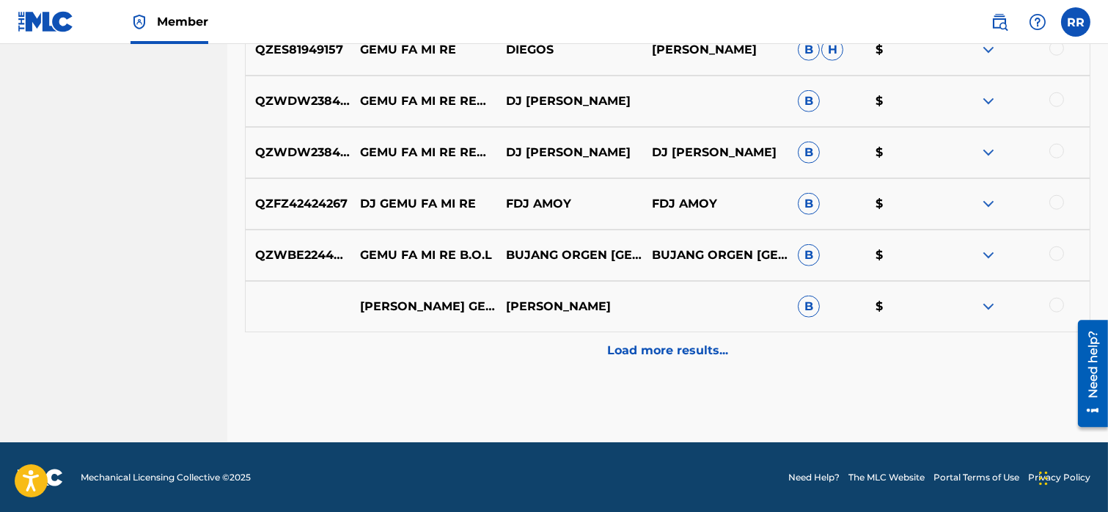
click at [609, 357] on p "Load more results..." at bounding box center [667, 351] width 121 height 18
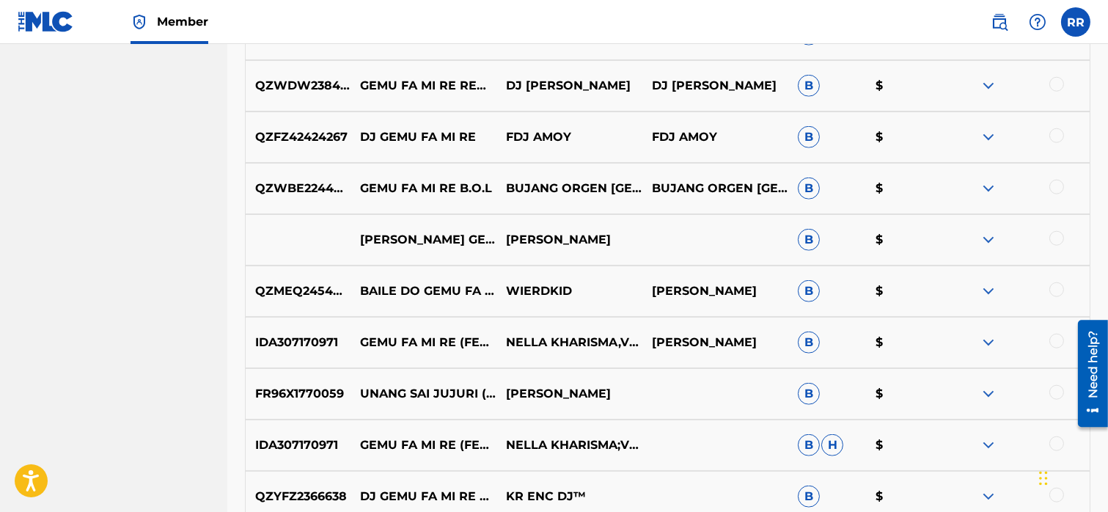
scroll to position [3312, 0]
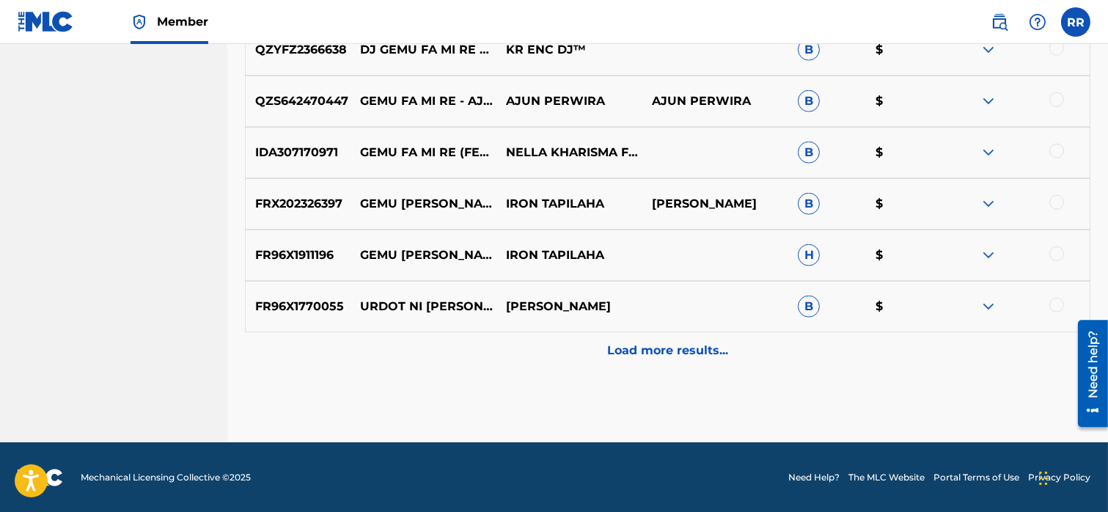
click at [630, 356] on p "Load more results..." at bounding box center [667, 351] width 121 height 18
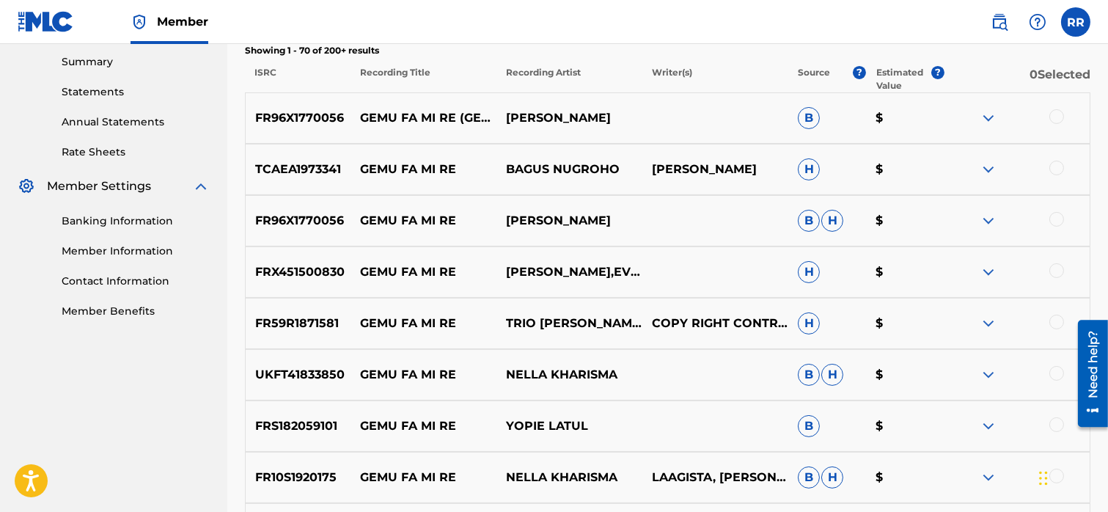
scroll to position [0, 0]
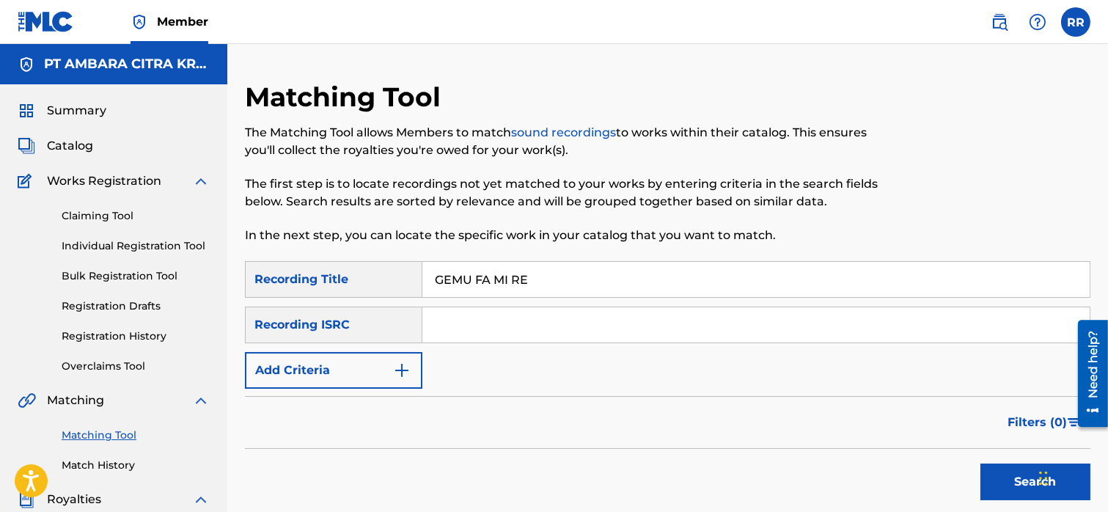
click at [368, 369] on button "Add Criteria" at bounding box center [333, 370] width 177 height 37
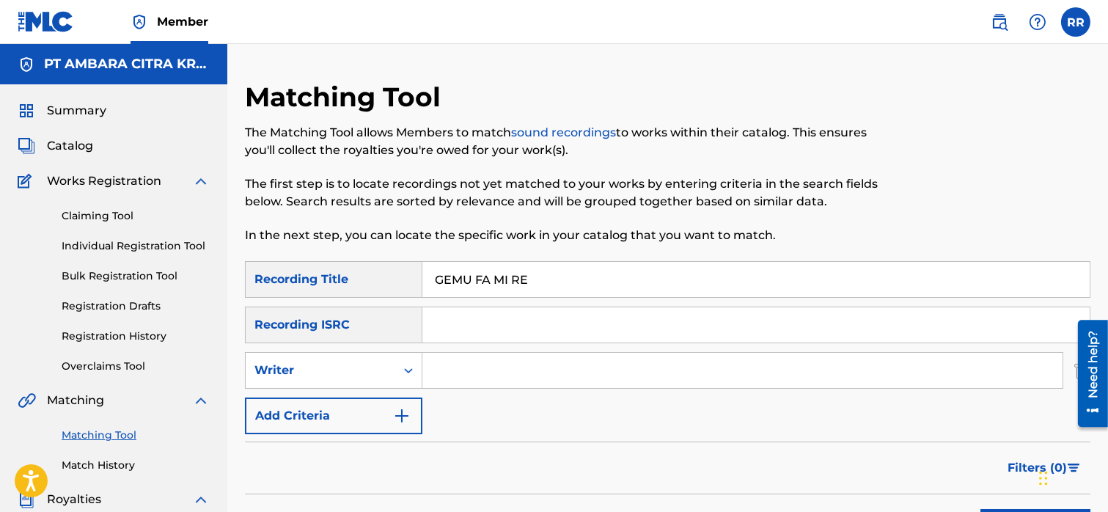
click at [368, 369] on div "Writer" at bounding box center [320, 370] width 132 height 18
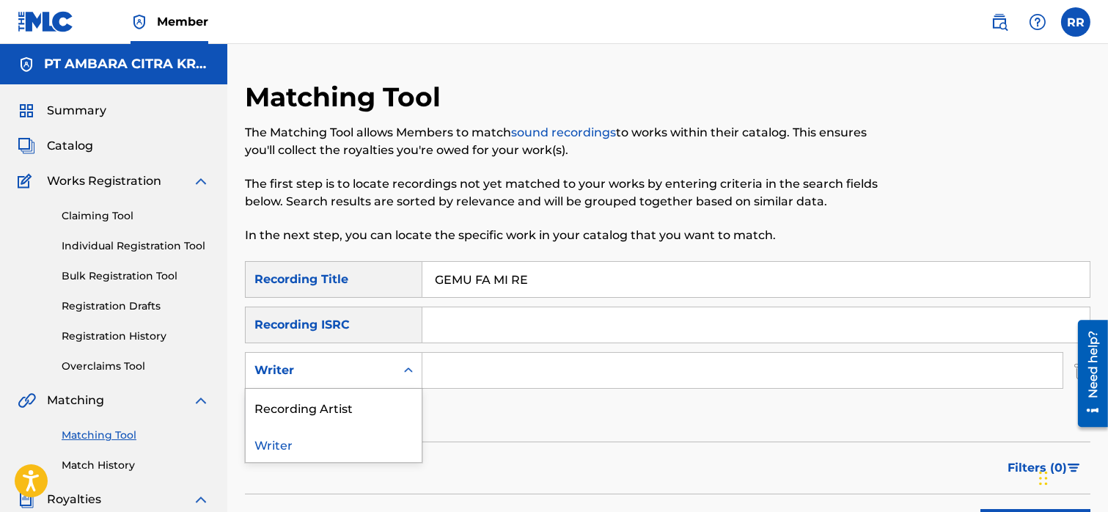
click at [343, 442] on div "Writer" at bounding box center [334, 443] width 176 height 37
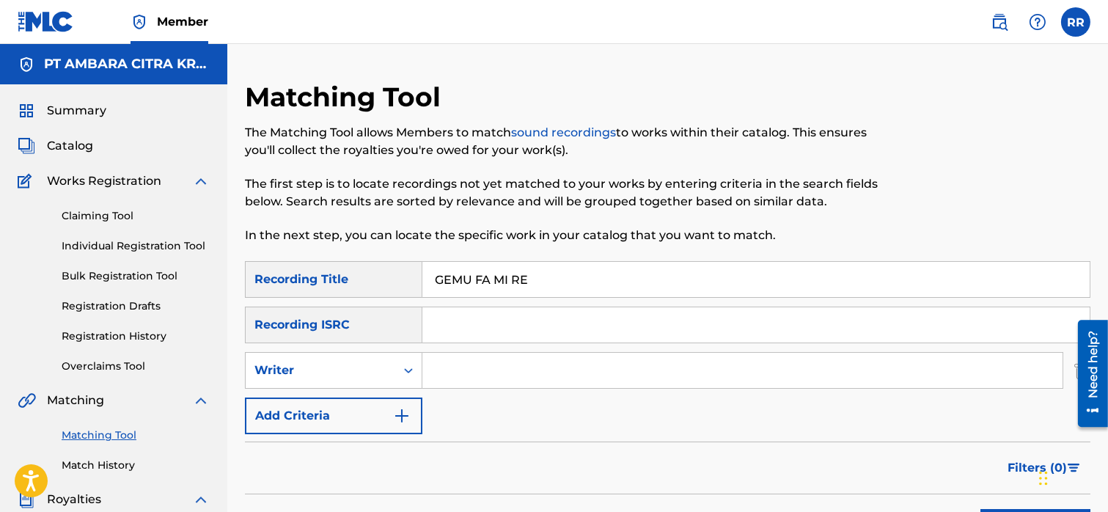
click at [106, 430] on link "Matching Tool" at bounding box center [136, 434] width 148 height 15
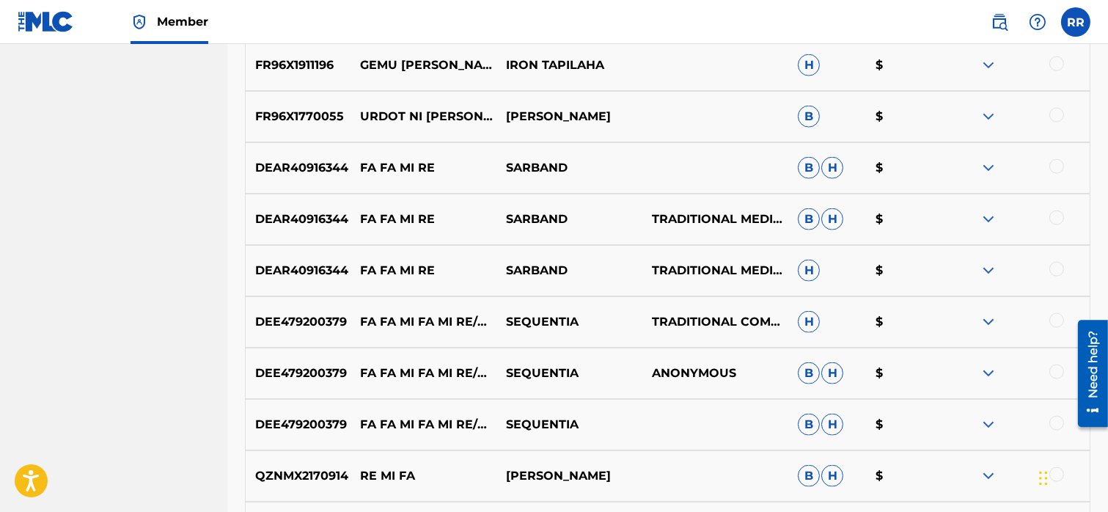
scroll to position [3869, 0]
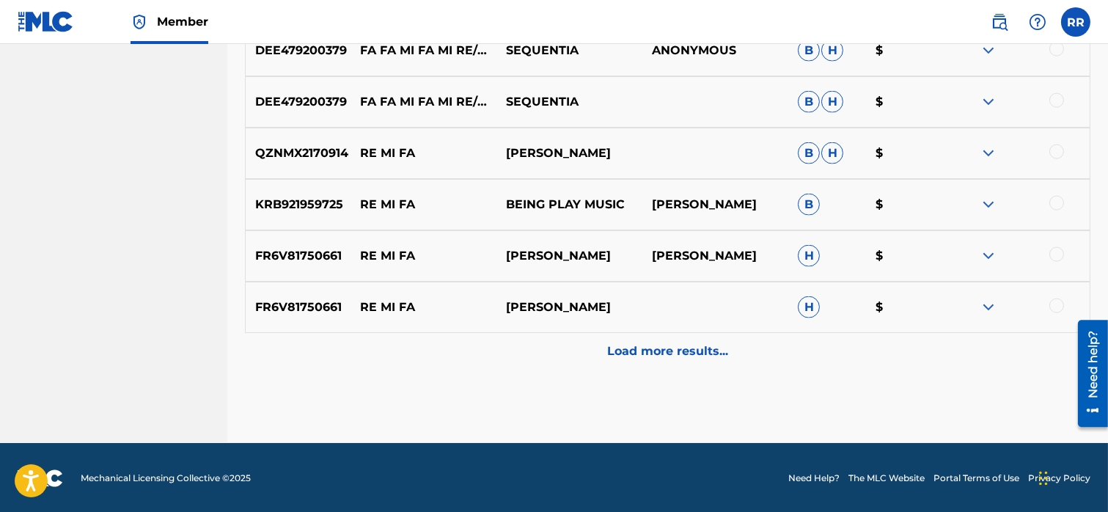
click at [657, 352] on p "Load more results..." at bounding box center [667, 351] width 121 height 18
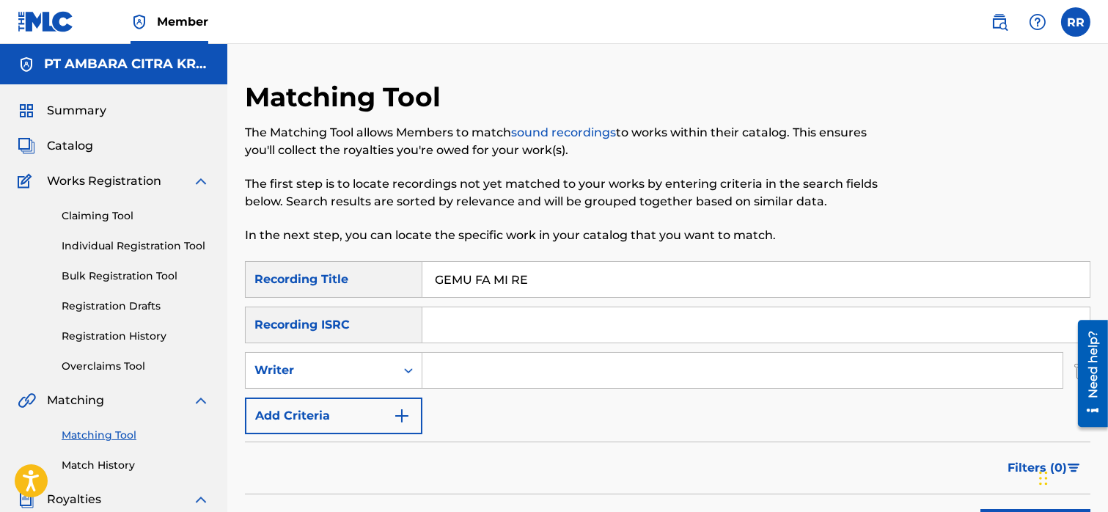
scroll to position [84, 0]
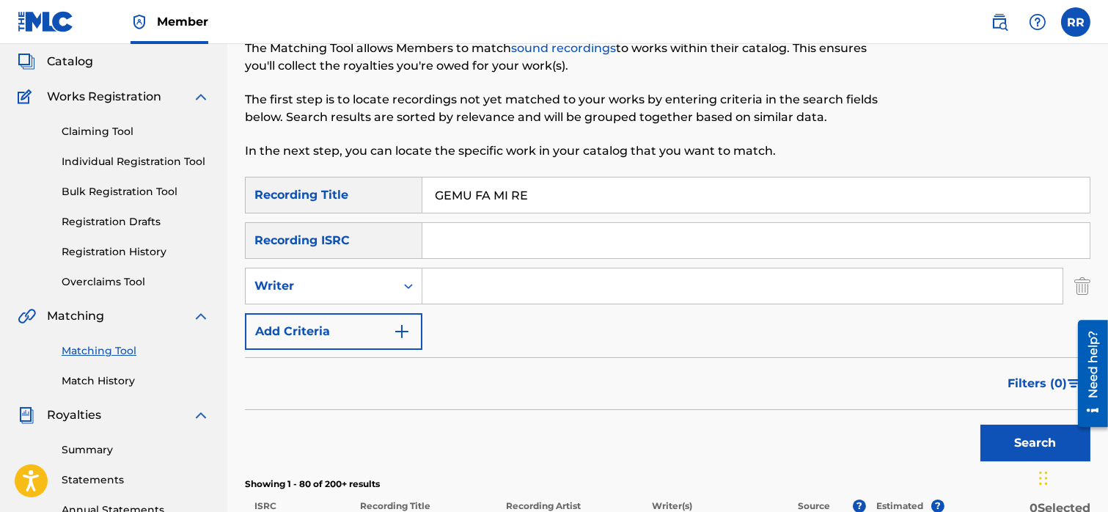
click at [498, 195] on input "GEMU FA MI RE" at bounding box center [755, 194] width 667 height 35
click at [1035, 440] on button "Search" at bounding box center [1035, 442] width 110 height 37
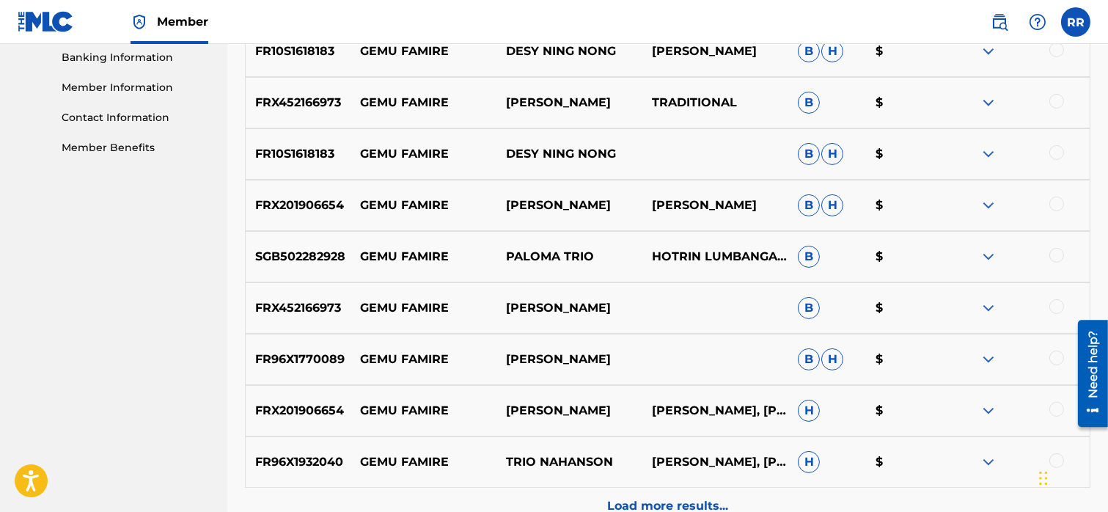
scroll to position [705, 0]
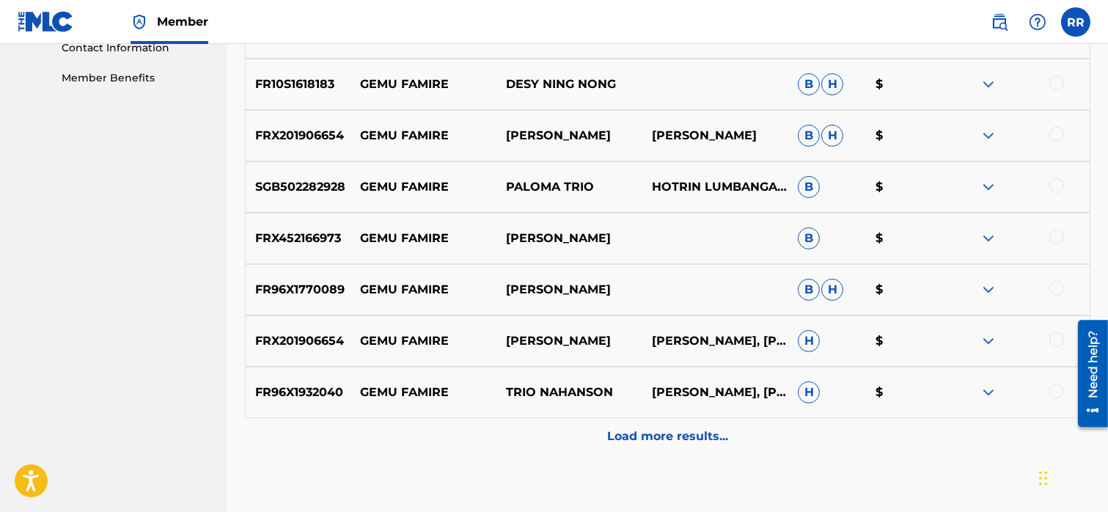
click at [640, 435] on p "Load more results..." at bounding box center [667, 436] width 121 height 18
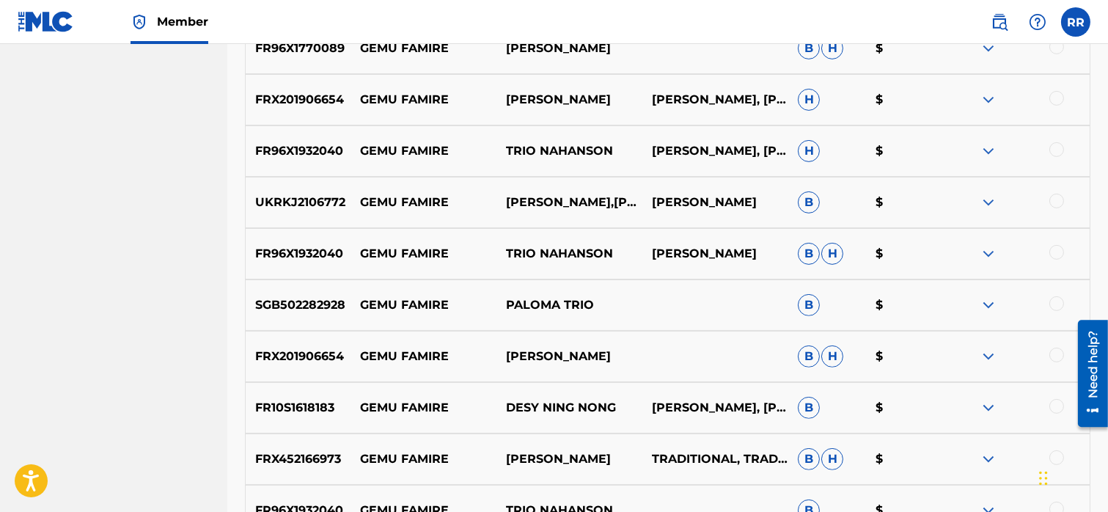
scroll to position [947, 0]
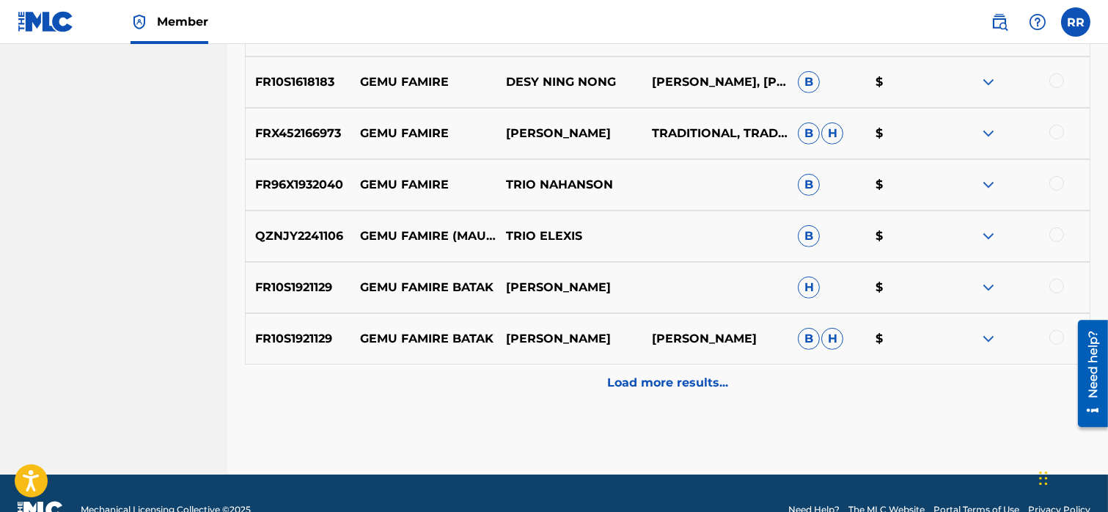
click at [630, 380] on p "Load more results..." at bounding box center [667, 383] width 121 height 18
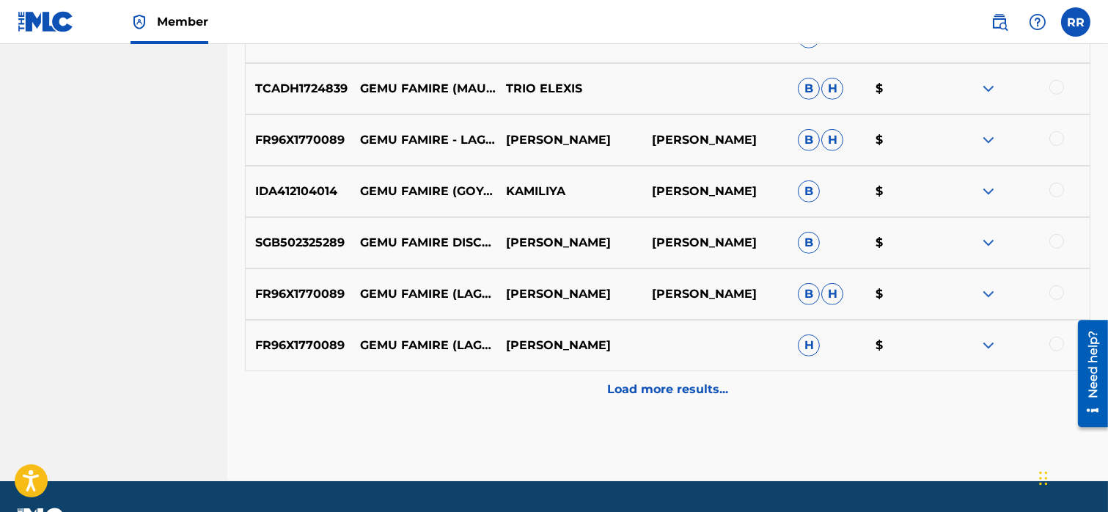
scroll to position [1817, 0]
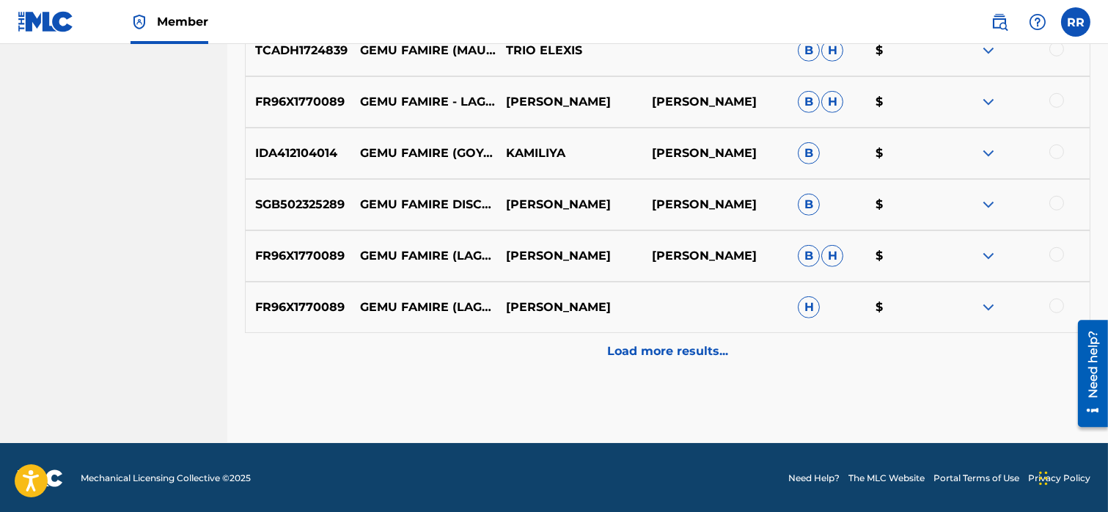
click at [630, 354] on p "Load more results..." at bounding box center [667, 351] width 121 height 18
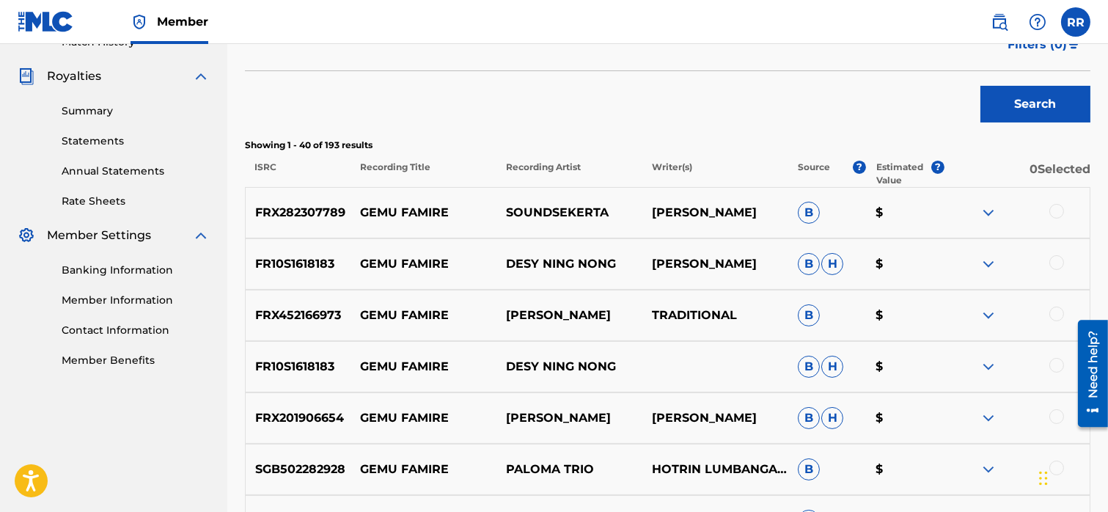
scroll to position [0, 0]
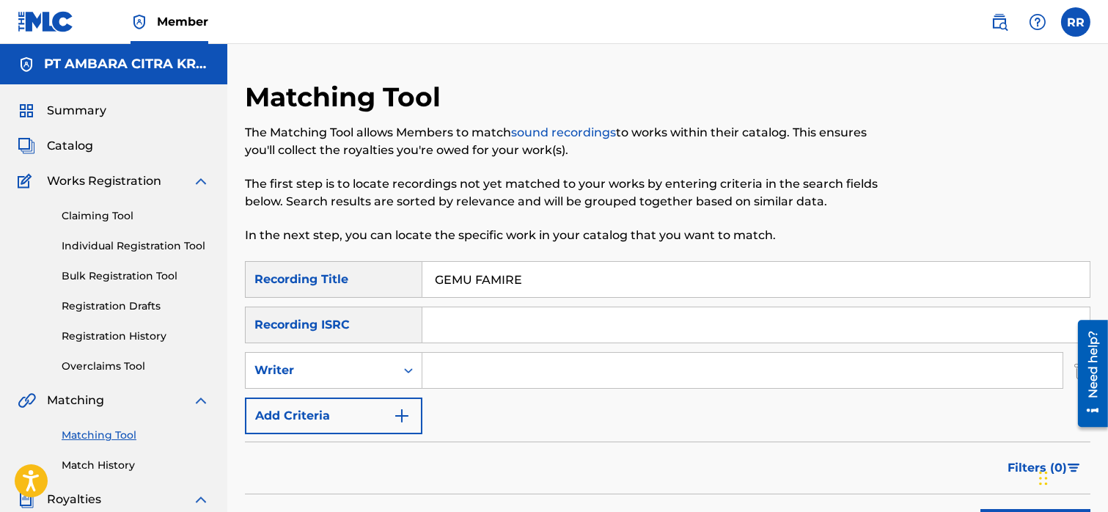
click at [467, 293] on input "GEMU FAMIRE" at bounding box center [755, 279] width 667 height 35
type input "\"
click at [477, 381] on input "Search Form" at bounding box center [742, 370] width 640 height 35
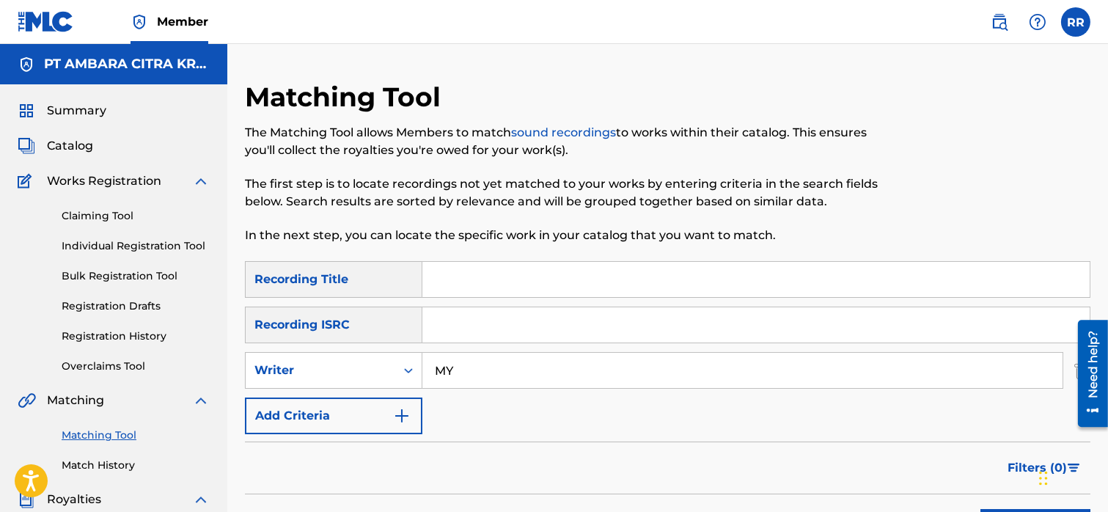
type input "M"
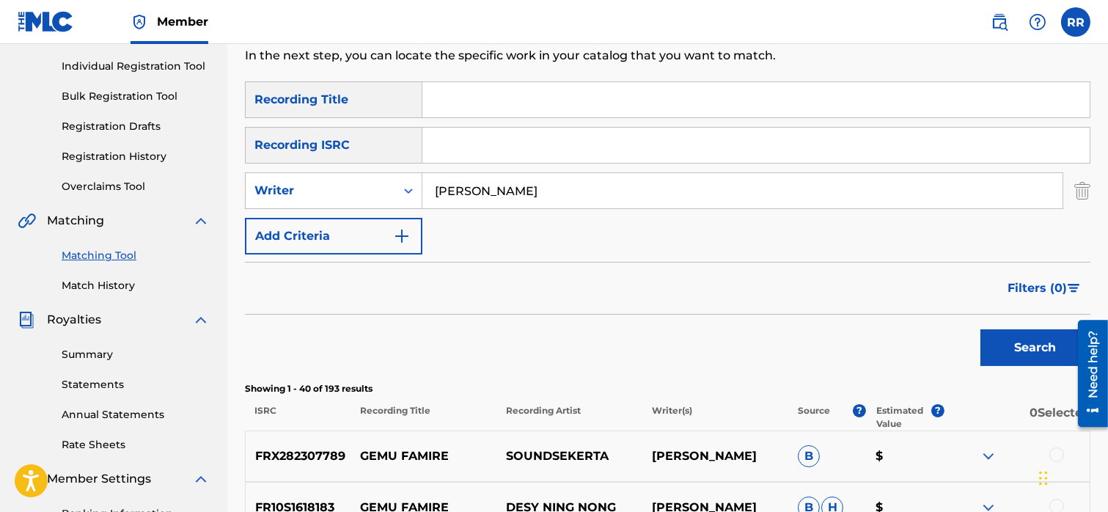
scroll to position [181, 0]
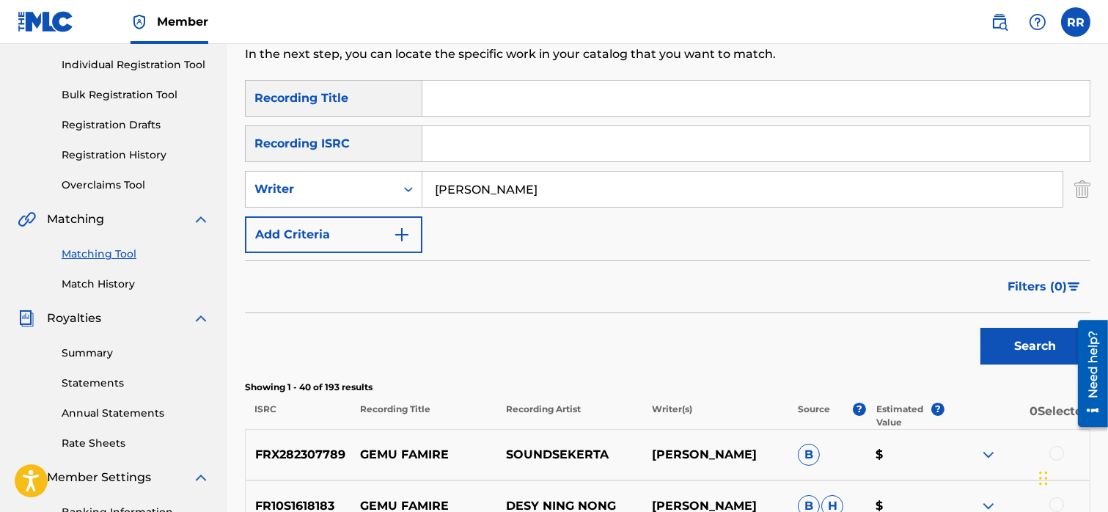
click at [1014, 350] on button "Search" at bounding box center [1035, 346] width 110 height 37
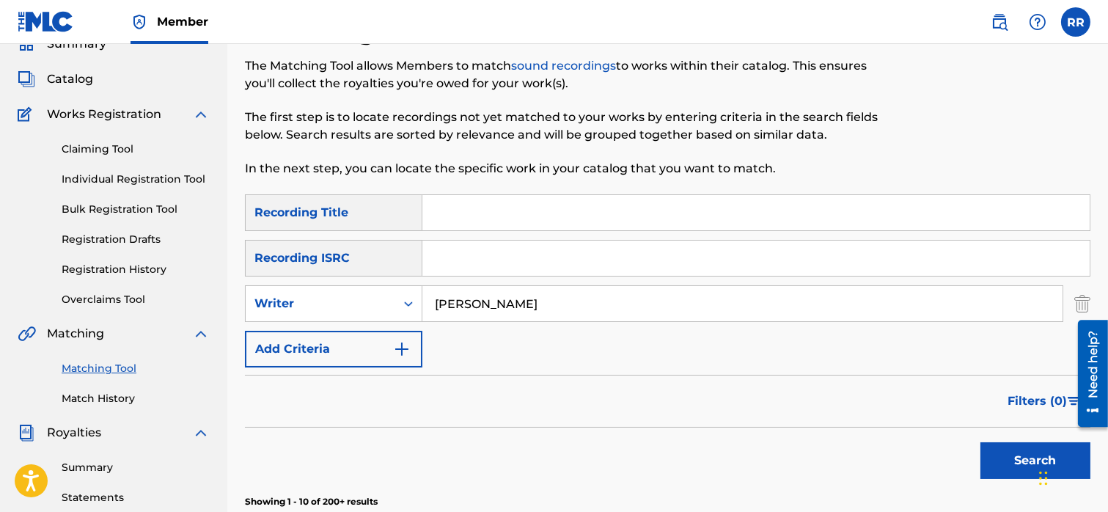
scroll to position [85, 0]
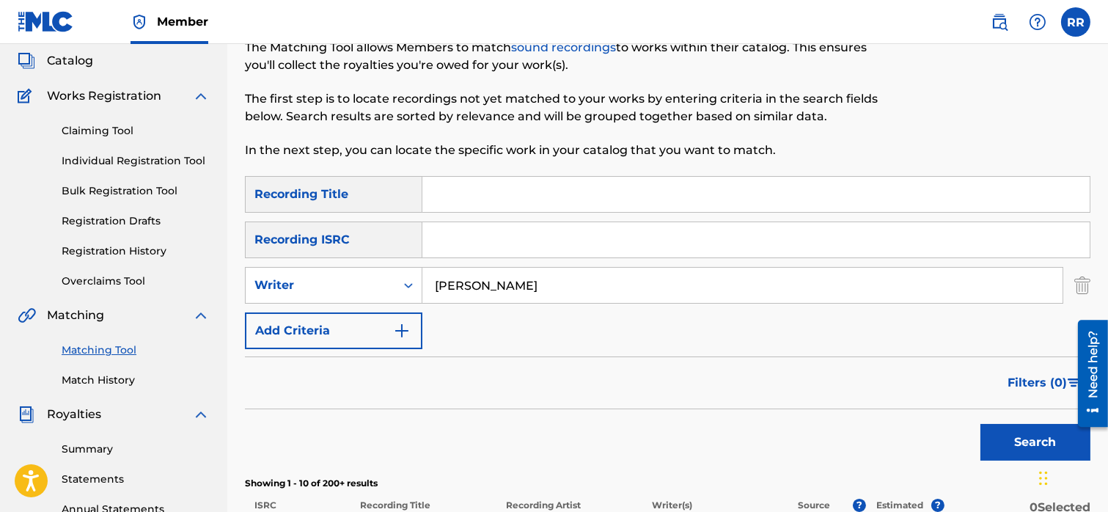
click at [508, 287] on input "[PERSON_NAME]" at bounding box center [742, 285] width 640 height 35
type input "MUSIC YES"
click at [996, 439] on button "Search" at bounding box center [1035, 442] width 110 height 37
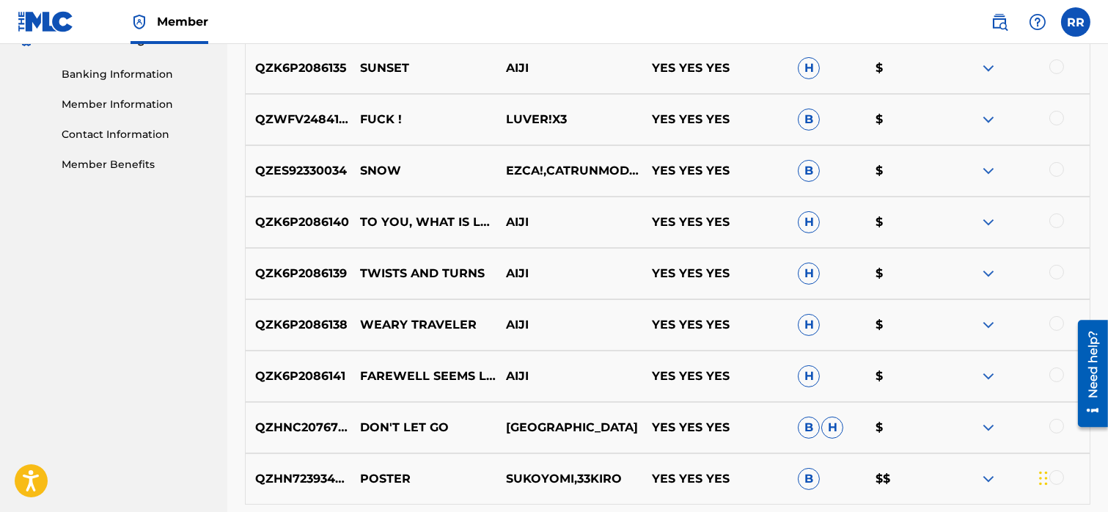
scroll to position [790, 0]
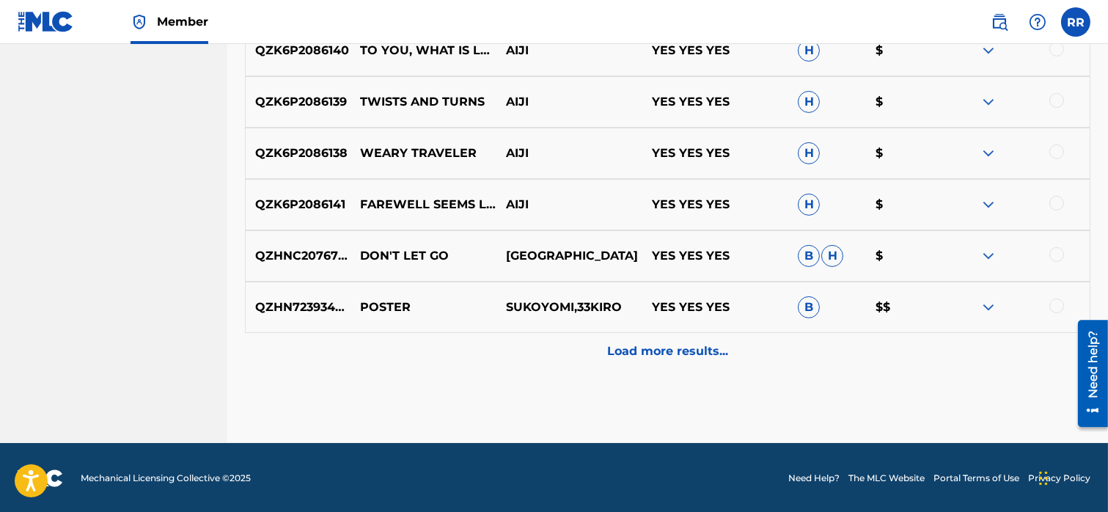
click at [649, 352] on p "Load more results..." at bounding box center [667, 351] width 121 height 18
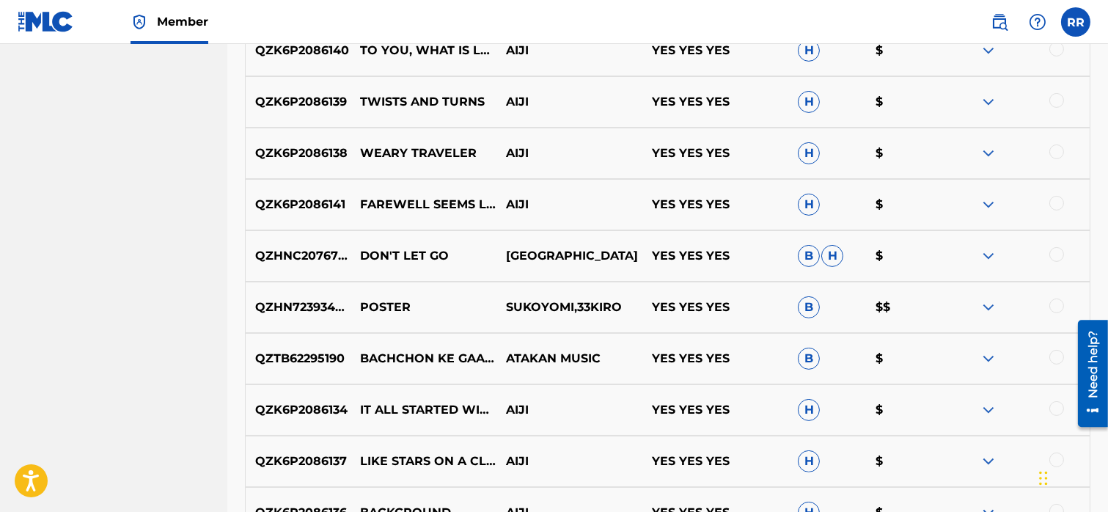
scroll to position [1303, 0]
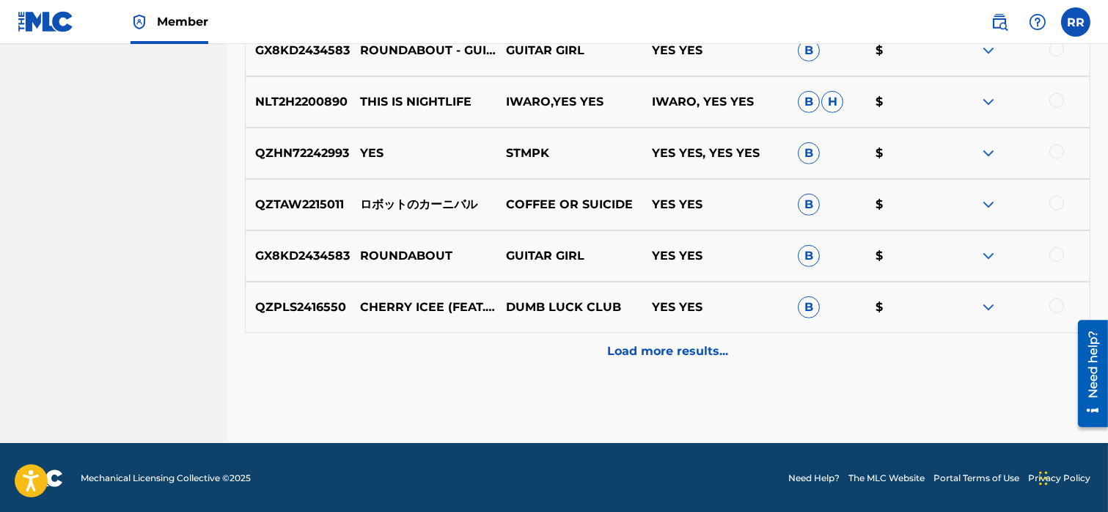
click at [637, 361] on div "Load more results..." at bounding box center [667, 351] width 845 height 37
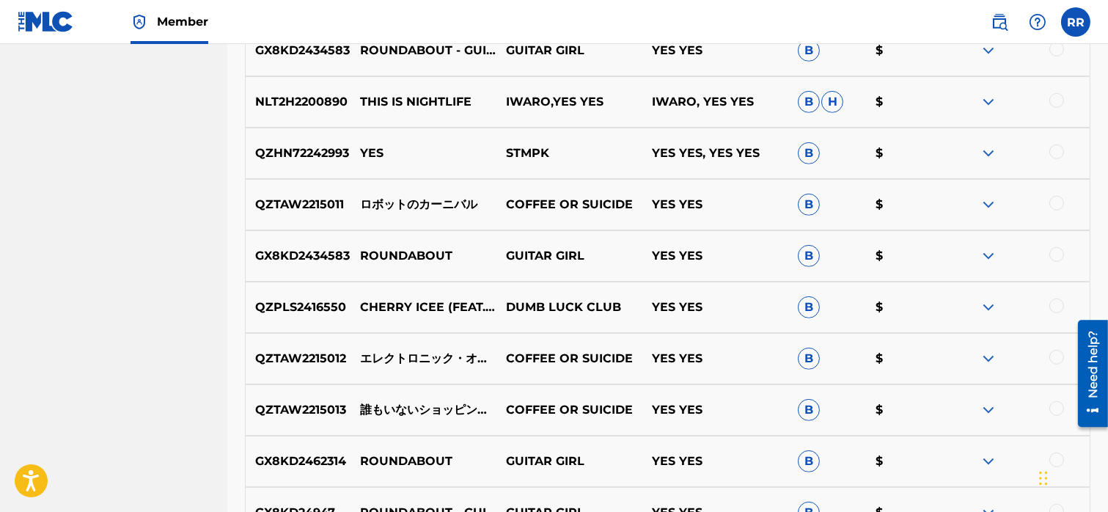
scroll to position [0, 0]
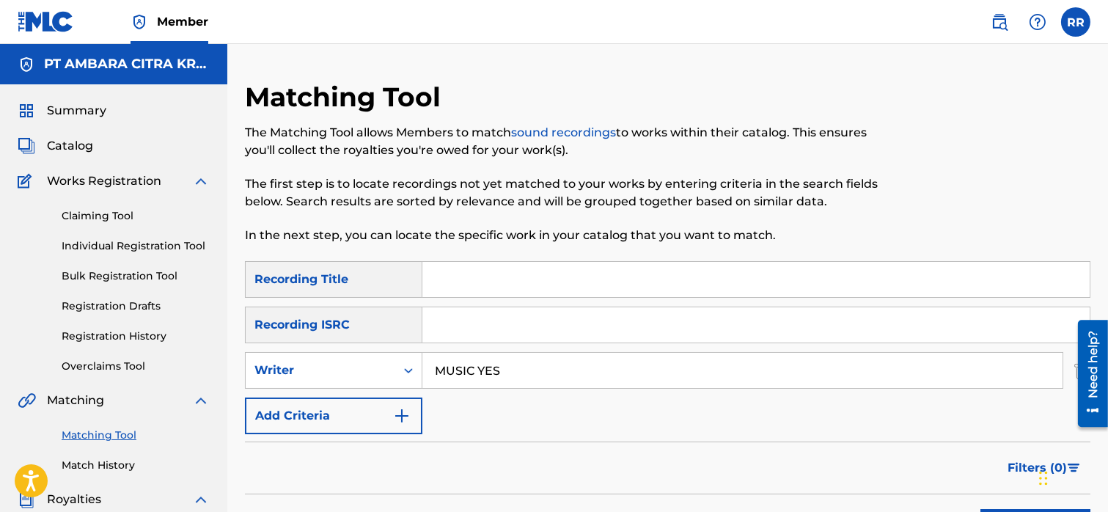
click at [449, 371] on input "MUSIC YES" at bounding box center [742, 370] width 640 height 35
click at [108, 433] on link "Matching Tool" at bounding box center [136, 434] width 148 height 15
click at [92, 110] on span "Summary" at bounding box center [76, 111] width 59 height 18
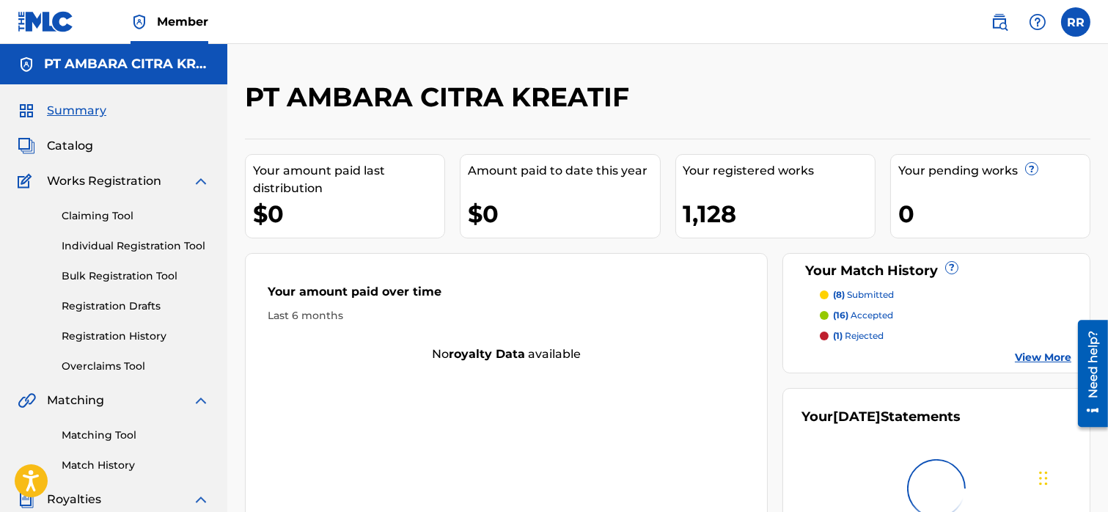
click at [75, 145] on span "Catalog" at bounding box center [70, 146] width 46 height 18
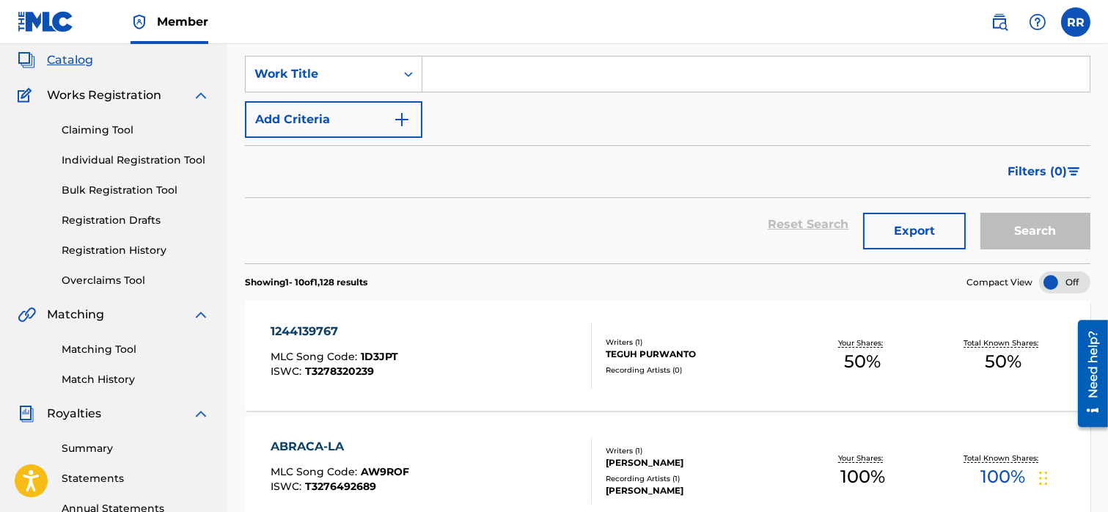
scroll to position [79, 0]
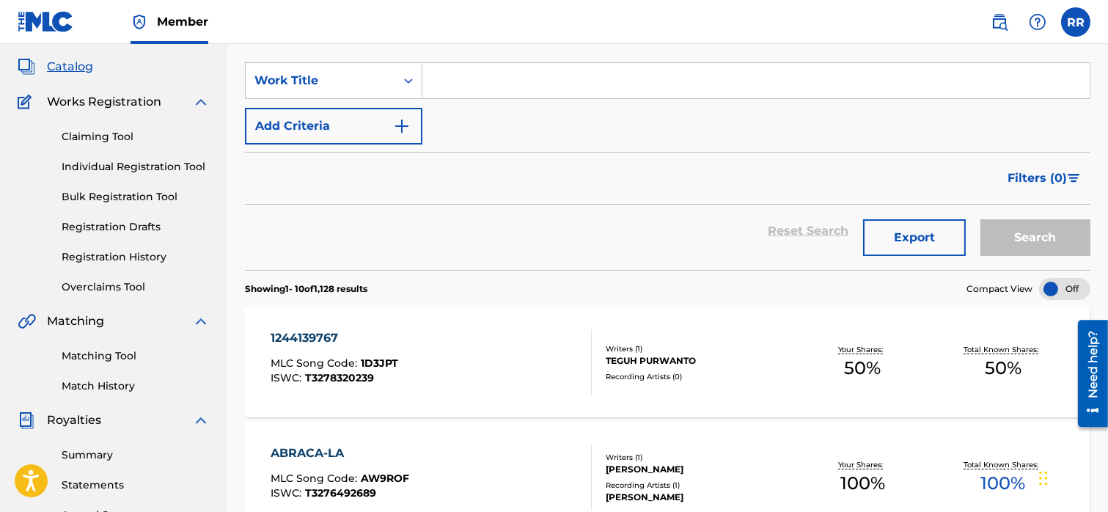
click at [896, 240] on button "Export" at bounding box center [914, 237] width 103 height 37
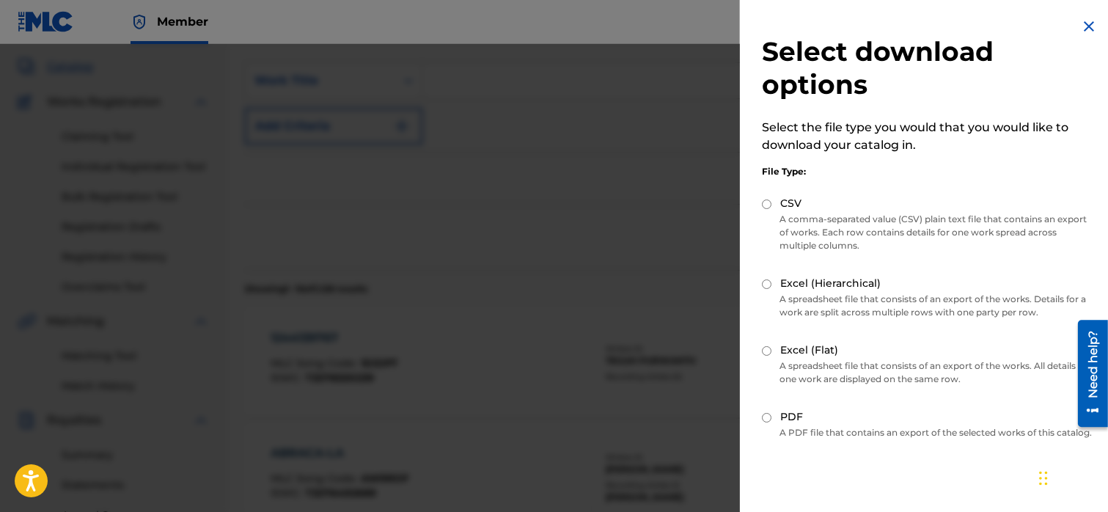
click at [1082, 31] on img at bounding box center [1089, 27] width 18 height 18
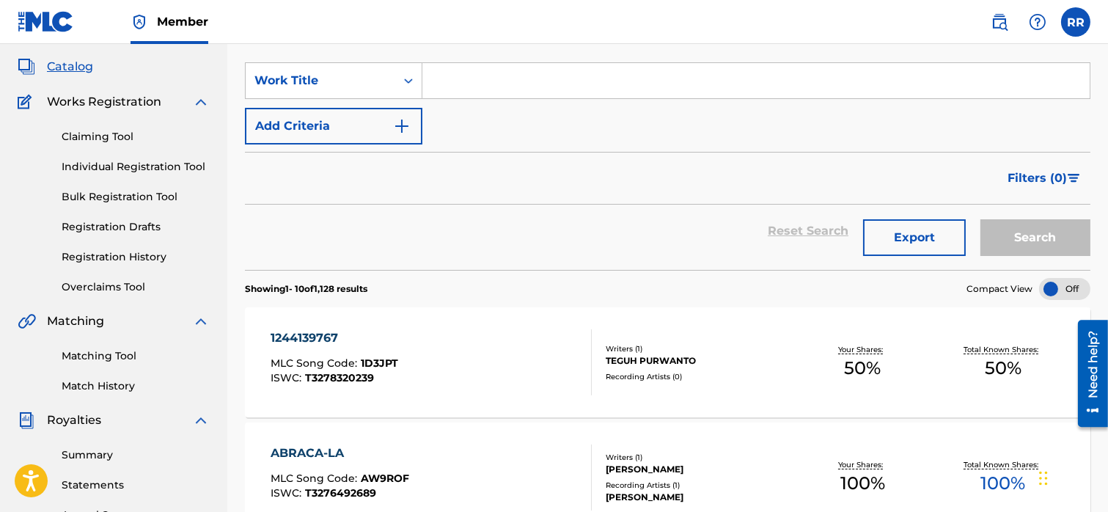
click at [446, 356] on div "1244139767 MLC Song Code : 1D3JPT ISWC : T3278320239" at bounding box center [431, 362] width 321 height 66
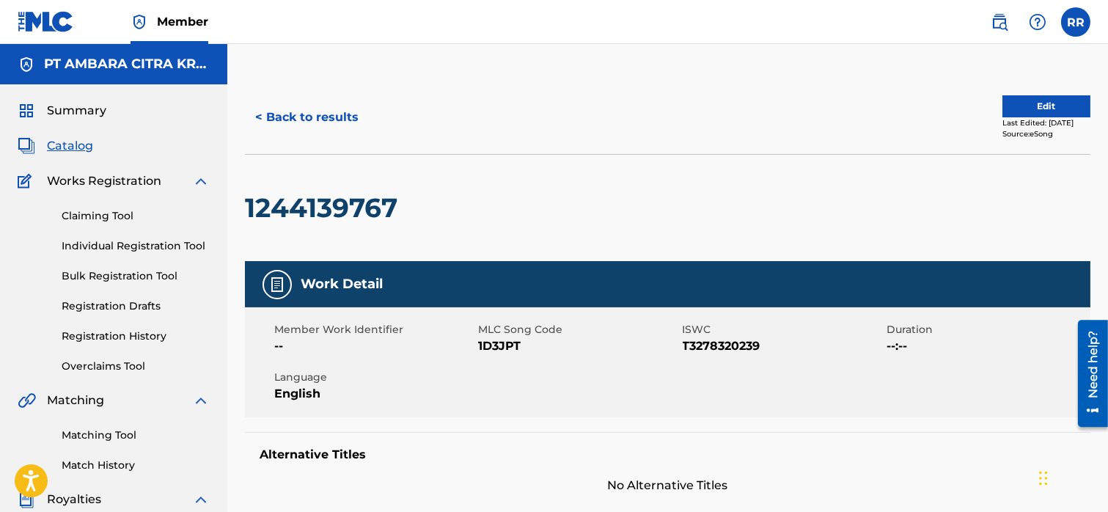
click at [78, 141] on span "Catalog" at bounding box center [70, 146] width 46 height 18
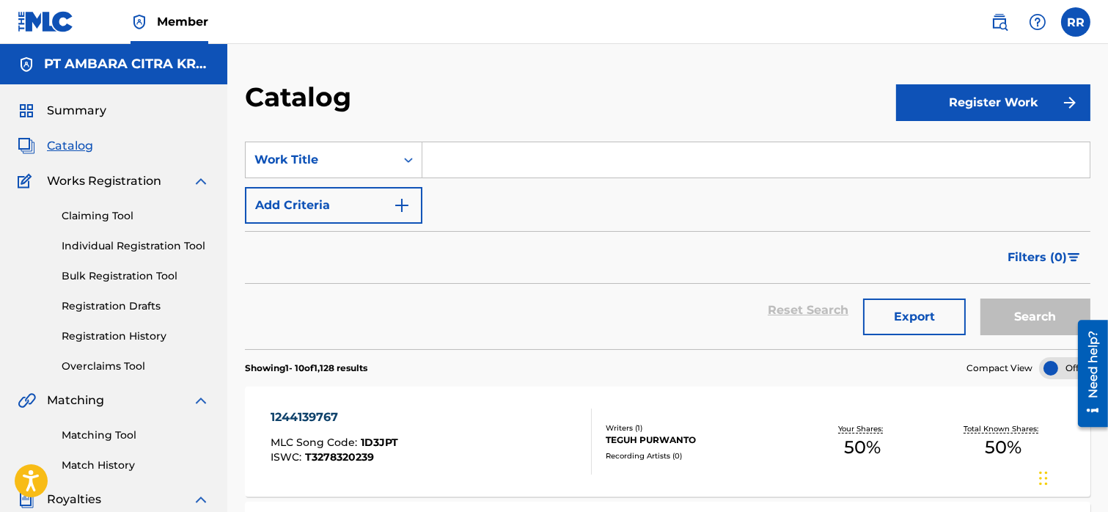
click at [90, 114] on span "Summary" at bounding box center [76, 111] width 59 height 18
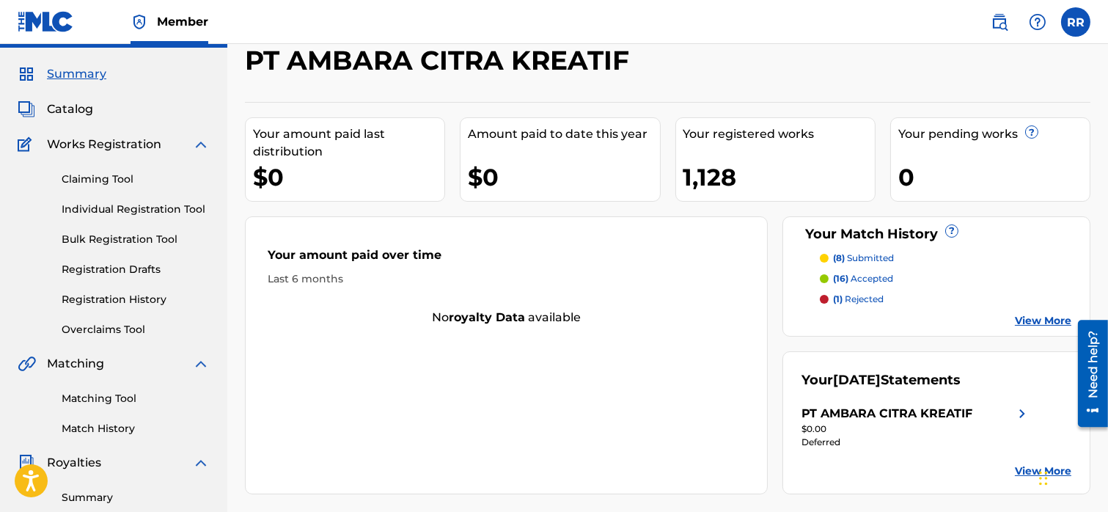
scroll to position [6, 0]
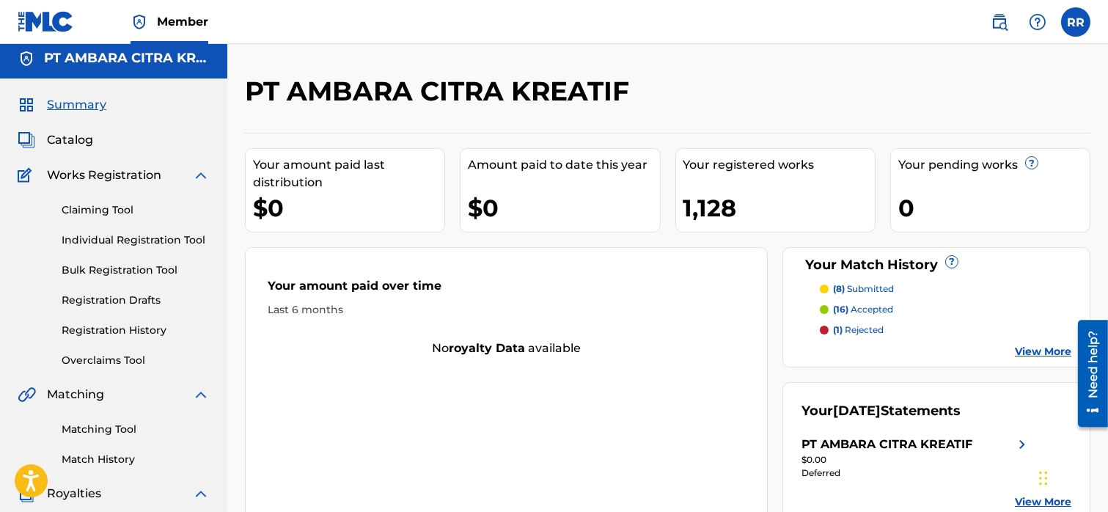
click at [56, 138] on span "Catalog" at bounding box center [70, 140] width 46 height 18
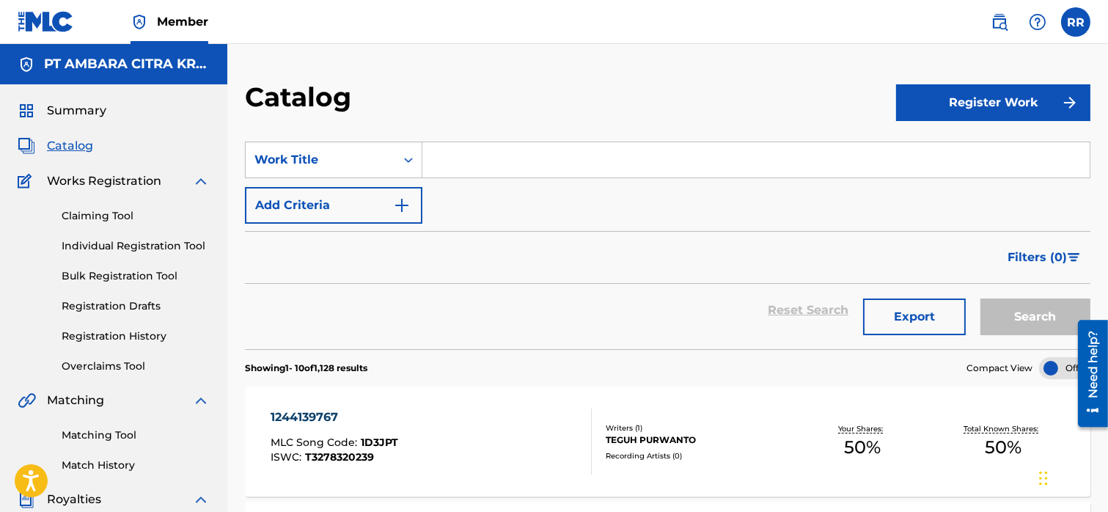
click at [1047, 246] on button "Filters ( 0 )" at bounding box center [1045, 257] width 92 height 37
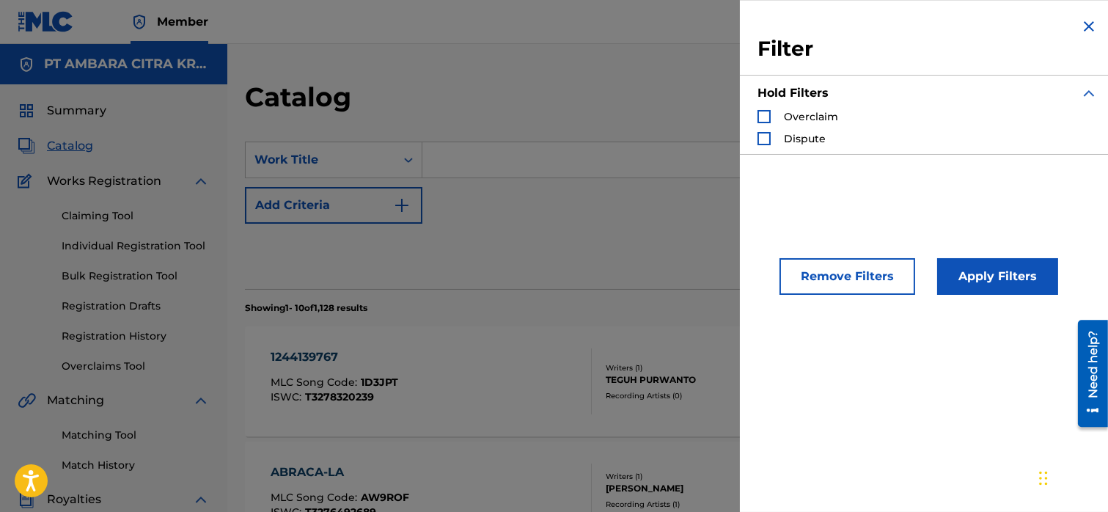
click at [1088, 21] on img "Search Form" at bounding box center [1089, 27] width 18 height 18
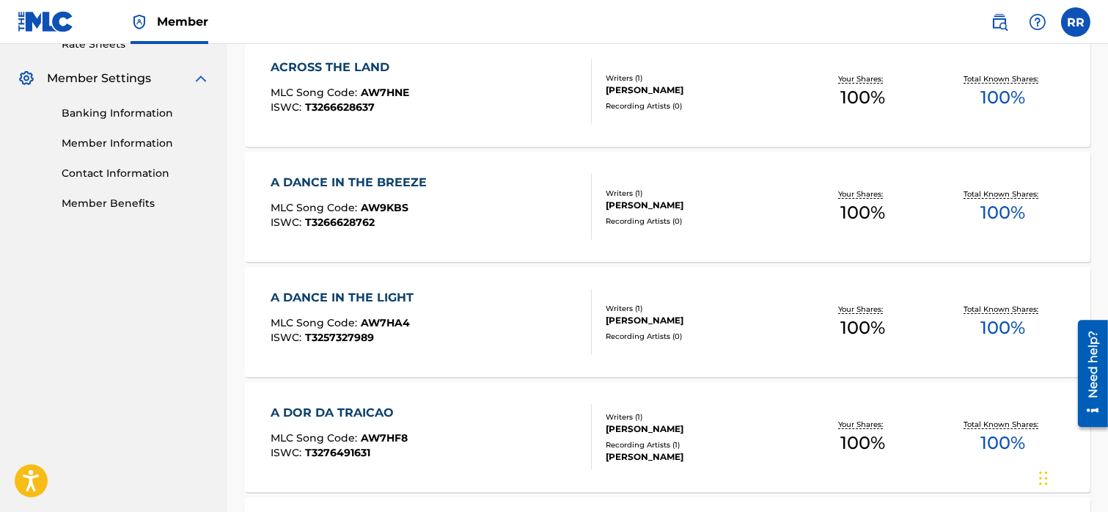
scroll to position [660, 0]
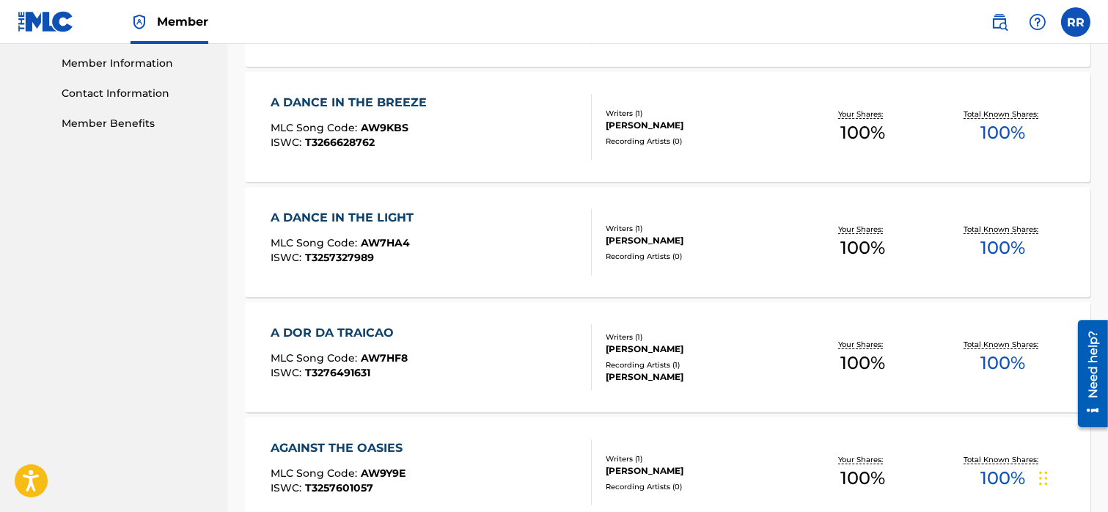
click at [456, 254] on div "A DANCE IN THE LIGHT MLC Song Code : AW7HA4 ISWC : T3257327989" at bounding box center [431, 242] width 321 height 66
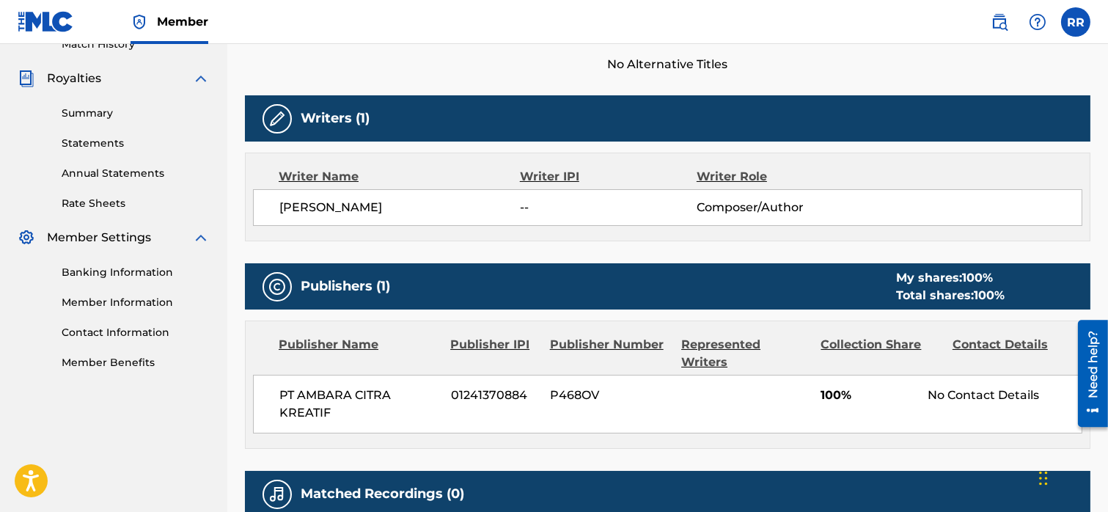
scroll to position [584, 0]
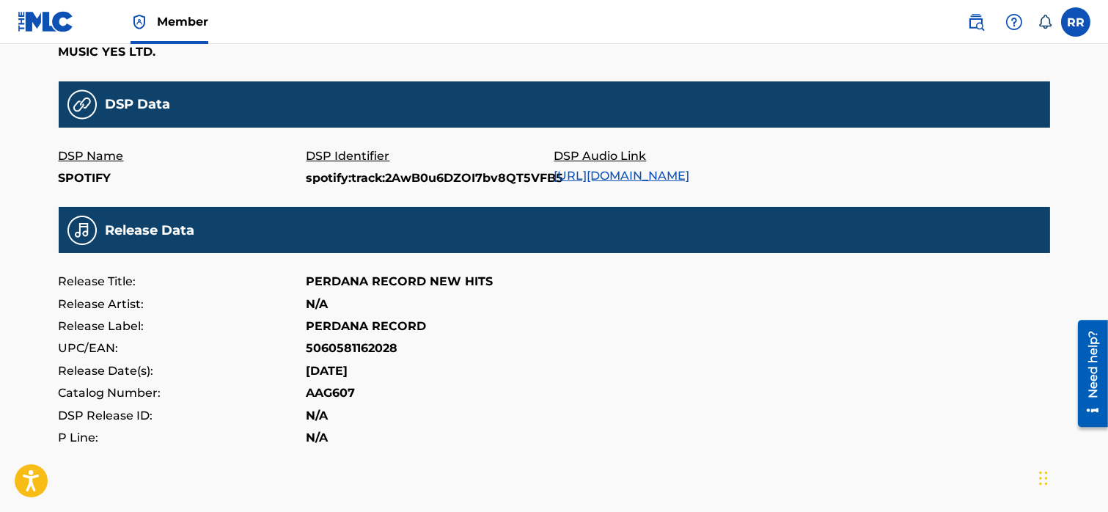
scroll to position [455, 0]
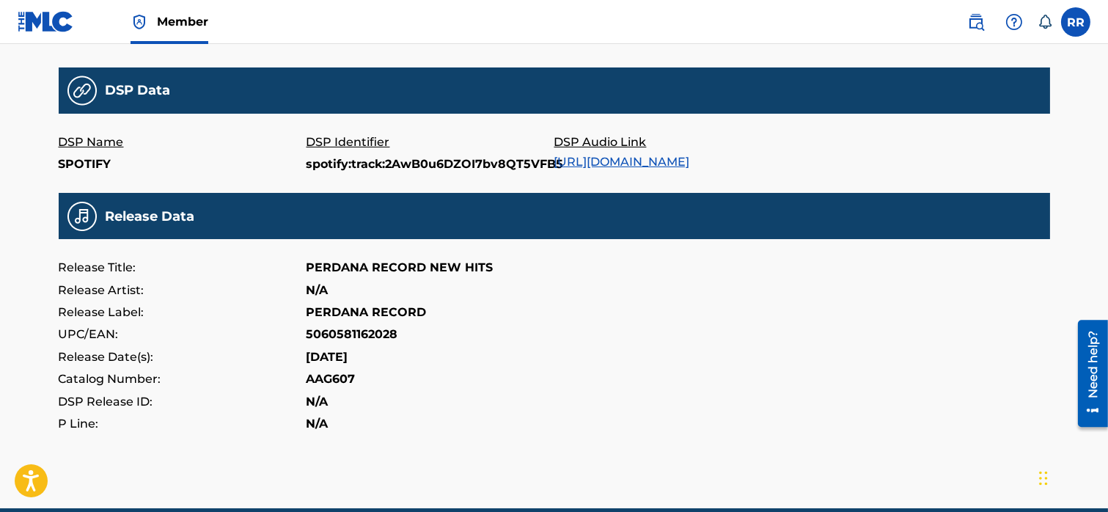
click at [688, 158] on link "[URL][DOMAIN_NAME]" at bounding box center [622, 162] width 136 height 14
